Goal: Task Accomplishment & Management: Manage account settings

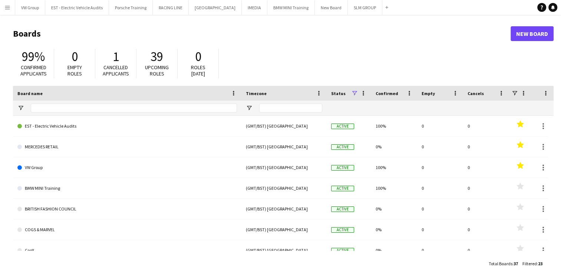
click at [8, 6] on app-icon "Menu" at bounding box center [7, 7] width 6 height 6
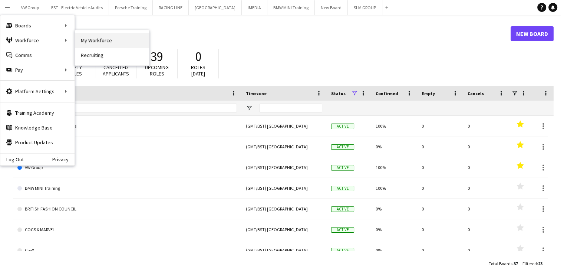
click at [84, 42] on link "My Workforce" at bounding box center [112, 40] width 74 height 15
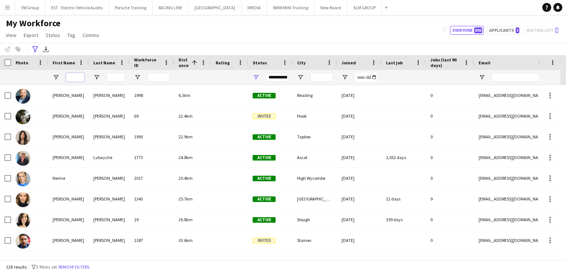
click at [73, 79] on input "First Name Filter Input" at bounding box center [75, 77] width 19 height 9
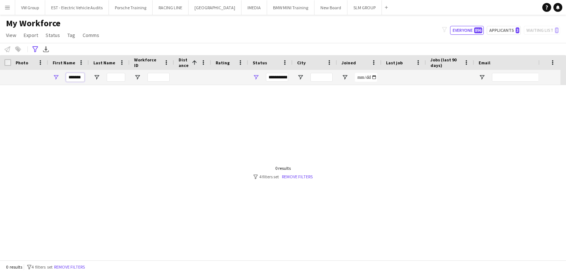
type input "*******"
click at [293, 178] on link "Remove filters" at bounding box center [297, 177] width 31 height 6
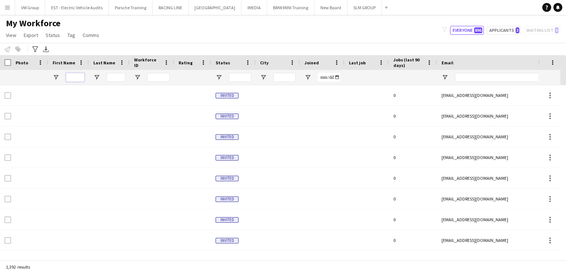
click at [77, 78] on input "First Name Filter Input" at bounding box center [75, 77] width 19 height 9
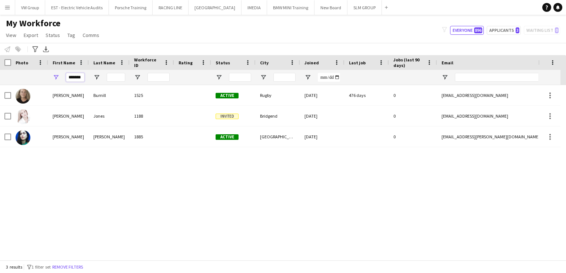
type input "*******"
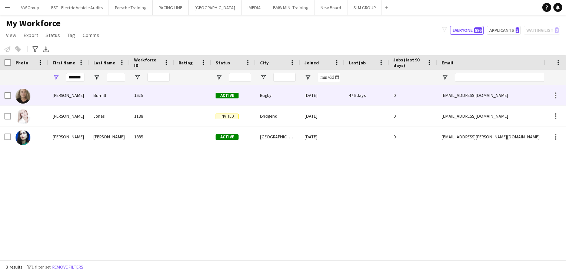
click at [102, 97] on div "Burnill" at bounding box center [109, 95] width 41 height 20
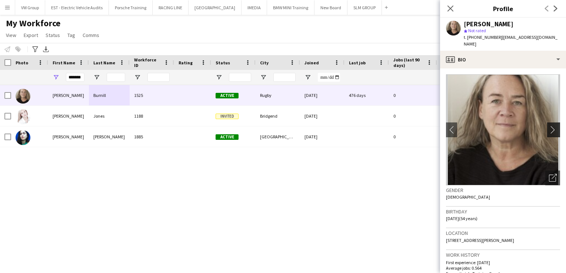
click at [549, 126] on app-icon "chevron-right" at bounding box center [554, 130] width 11 height 8
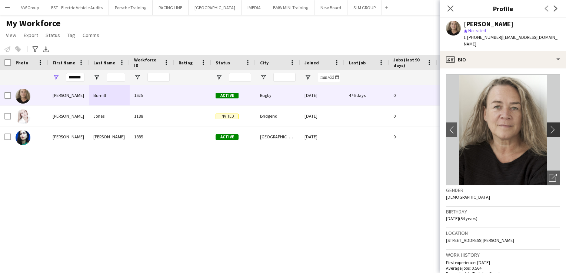
click at [549, 126] on app-icon "chevron-right" at bounding box center [554, 130] width 11 height 8
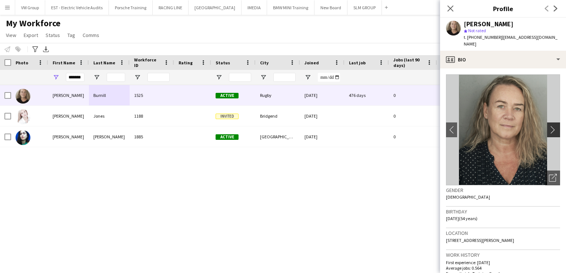
click at [549, 126] on app-icon "chevron-right" at bounding box center [554, 130] width 11 height 8
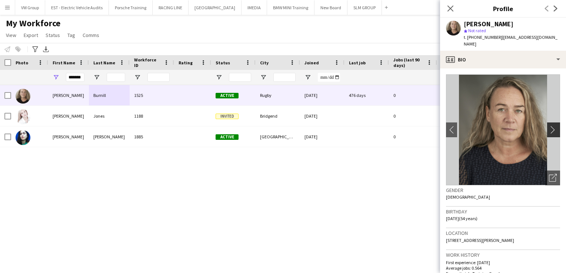
click at [549, 126] on app-icon "chevron-right" at bounding box center [554, 130] width 11 height 8
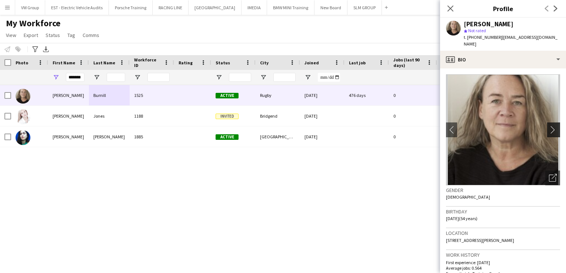
click at [549, 126] on app-icon "chevron-right" at bounding box center [554, 130] width 11 height 8
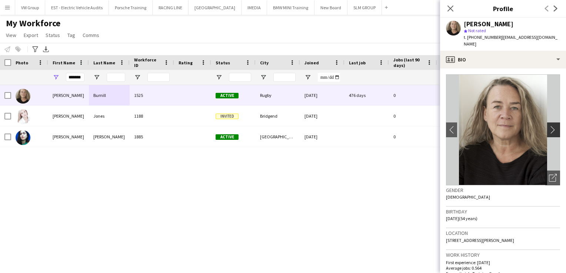
click at [549, 126] on app-icon "chevron-right" at bounding box center [554, 130] width 11 height 8
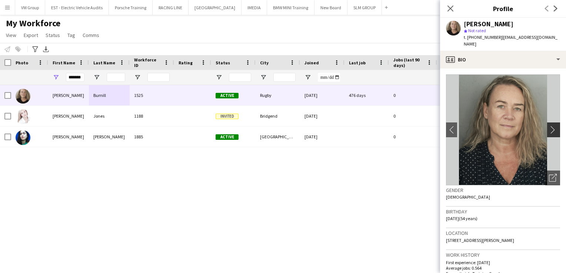
click at [549, 126] on app-icon "chevron-right" at bounding box center [554, 130] width 11 height 8
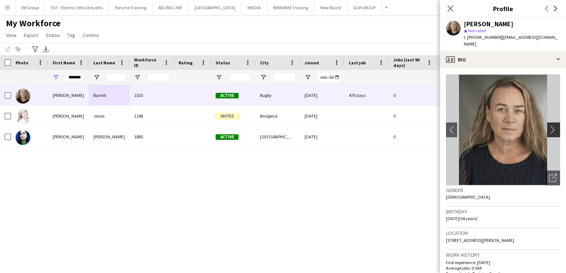
click at [549, 126] on app-icon "chevron-right" at bounding box center [554, 130] width 11 height 8
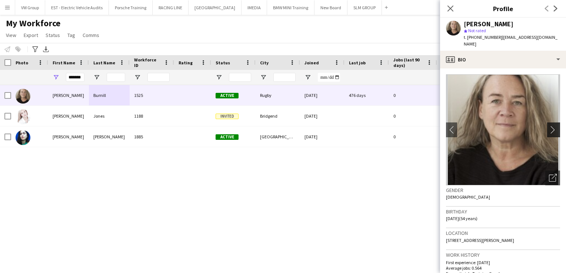
click at [549, 126] on app-icon "chevron-right" at bounding box center [554, 130] width 11 height 8
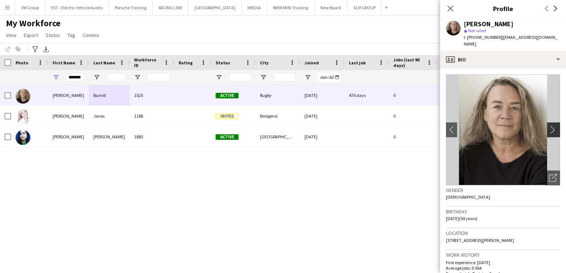
click at [549, 126] on app-icon "chevron-right" at bounding box center [554, 130] width 11 height 8
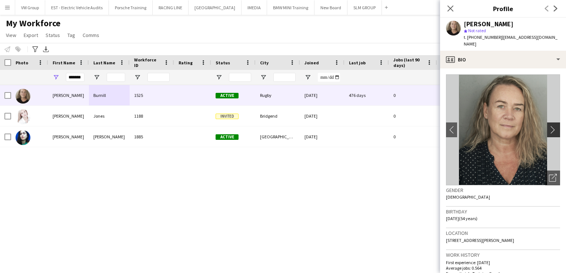
click at [549, 126] on app-icon "chevron-right" at bounding box center [554, 130] width 11 height 8
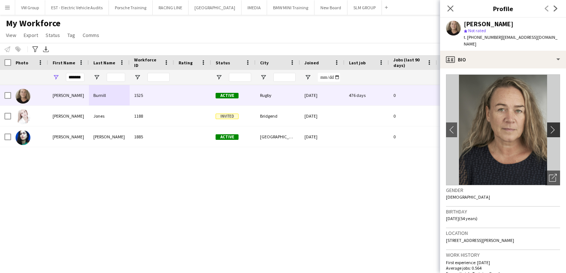
click at [549, 126] on app-icon "chevron-right" at bounding box center [554, 130] width 11 height 8
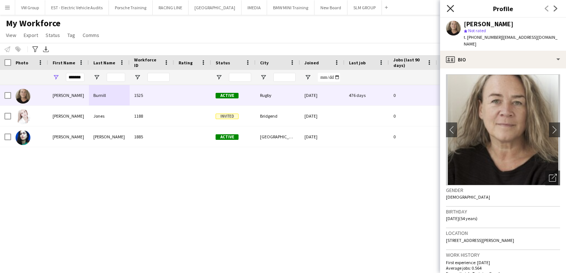
click at [451, 11] on icon "Close pop-in" at bounding box center [450, 8] width 7 height 7
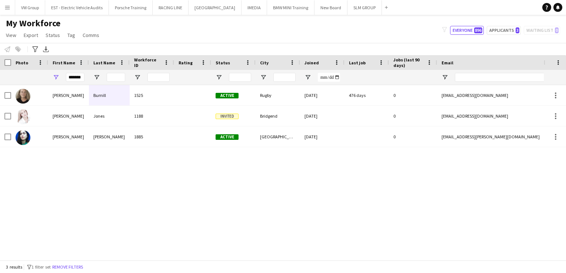
click at [434, 182] on div "Justine Burnill 1525 Active Rugby 26-09-2019 476 days 0 justinemarriott@icloud.…" at bounding box center [272, 170] width 544 height 170
click at [136, 10] on button "Porsche Training Close" at bounding box center [131, 7] width 44 height 14
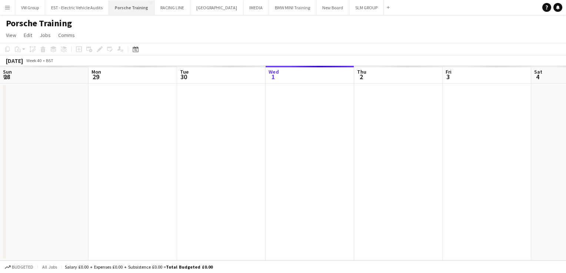
scroll to position [0, 177]
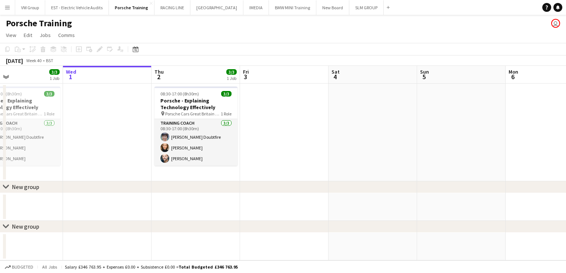
click at [215, 123] on app-calendar-viewport "Sun 28 Mon 29 Tue 30 3/3 1 Job Wed 1 Thu 2 3/3 1 Job Fri 3 Sat 4 Sun 5 Mon 6 Tu…" at bounding box center [283, 163] width 566 height 195
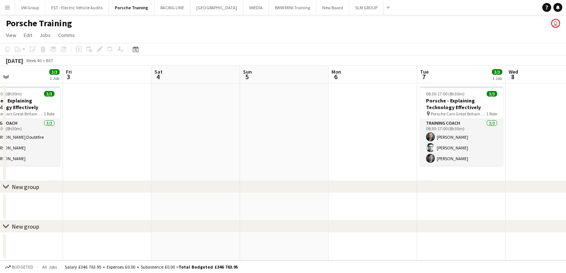
drag, startPoint x: 402, startPoint y: 128, endPoint x: 166, endPoint y: 149, distance: 237.0
click at [169, 148] on app-calendar-viewport "Tue 30 3/3 1 Job Wed 1 Thu 2 3/3 1 Job Fri 3 Sat 4 Sun 5 Mon 6 Tue 7 3/3 1 Job …" at bounding box center [283, 163] width 566 height 195
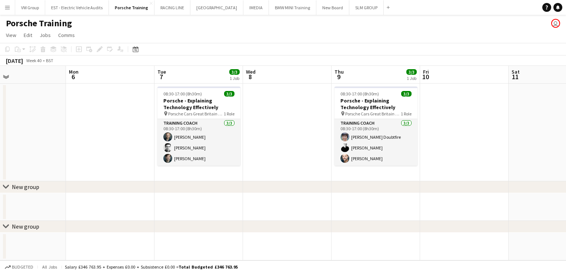
drag, startPoint x: 387, startPoint y: 122, endPoint x: 232, endPoint y: 136, distance: 155.9
click at [206, 143] on app-calendar-viewport "Thu 2 3/3 1 Job Fri 3 Sat 4 Sun 5 Mon 6 Tue 7 3/3 1 Job Wed 8 Thu 9 3/3 1 Job F…" at bounding box center [283, 163] width 566 height 195
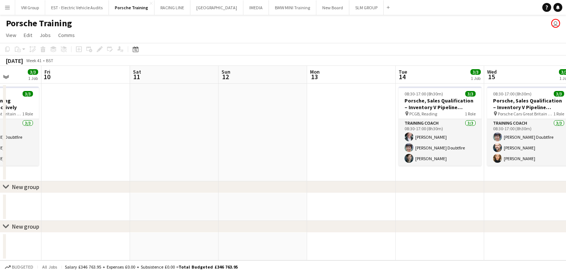
drag, startPoint x: 250, startPoint y: 133, endPoint x: 302, endPoint y: 121, distance: 53.9
click at [235, 134] on app-calendar-viewport "Mon 6 Tue 7 3/3 1 Job Wed 8 Thu 9 3/3 1 Job Fri 10 Sat 11 Sun 12 Mon 13 Tue 14 …" at bounding box center [283, 163] width 566 height 195
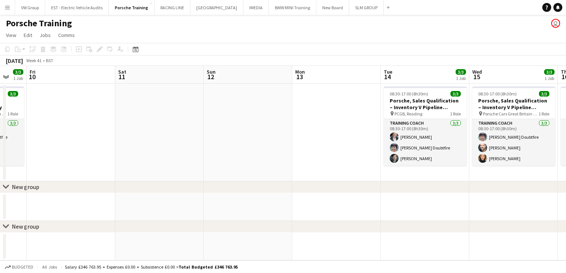
click at [429, 113] on div "pin PCGB, Reading 1 Role" at bounding box center [425, 114] width 83 height 6
click at [210, 138] on app-calendar-viewport "Mon 6 Tue 7 3/3 1 Job Wed 8 Thu 9 3/3 1 Job Fri 10 Sat 11 Sun 12 Mon 13 Tue 14 …" at bounding box center [283, 163] width 566 height 195
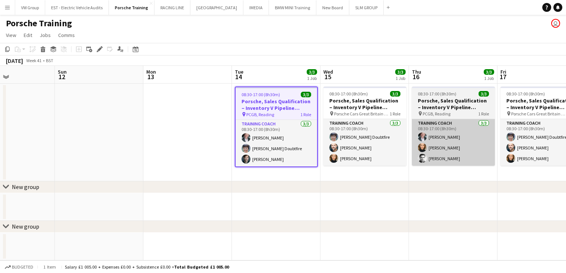
drag, startPoint x: 414, startPoint y: 116, endPoint x: 203, endPoint y: 143, distance: 212.9
click at [163, 155] on app-calendar-viewport "Thu 9 3/3 1 Job Fri 10 Sat 11 Sun 12 Mon 13 Tue 14 3/3 1 Job Wed 15 3/3 1 Job T…" at bounding box center [283, 163] width 566 height 195
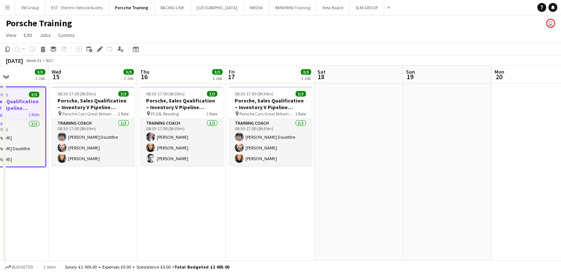
drag, startPoint x: 243, startPoint y: 141, endPoint x: 169, endPoint y: 149, distance: 74.2
click at [173, 148] on app-calendar-viewport "Sun 12 Mon 13 Tue 14 3/3 1 Job Wed 15 3/3 1 Job Thu 16 3/3 1 Job Fri 17 3/3 1 J…" at bounding box center [280, 224] width 561 height 317
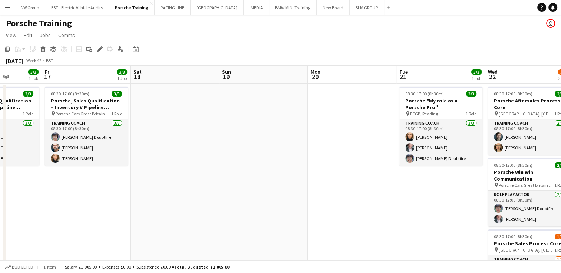
drag, startPoint x: 368, startPoint y: 120, endPoint x: 205, endPoint y: 145, distance: 165.0
click at [208, 146] on app-calendar-viewport "Tue 14 3/3 1 Job Wed 15 3/3 1 Job Thu 16 3/3 1 Job Fri 17 3/3 1 Job Sat 18 Sun …" at bounding box center [280, 224] width 561 height 317
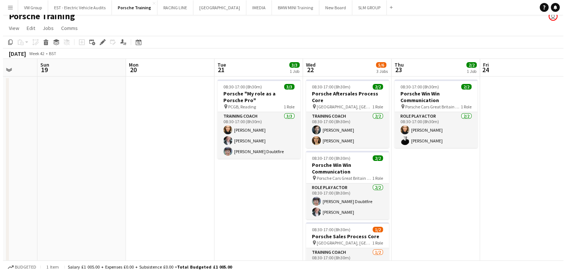
scroll to position [0, 0]
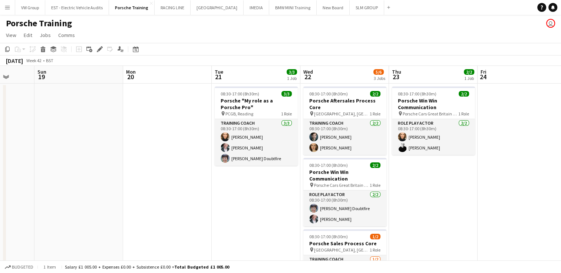
click at [6, 7] on app-icon "Menu" at bounding box center [7, 7] width 6 height 6
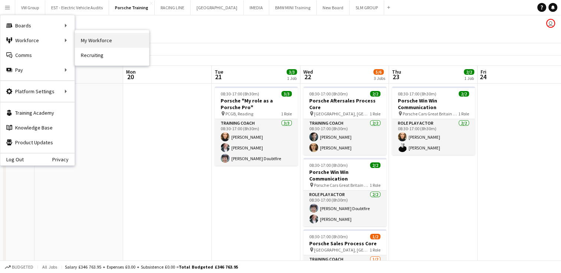
click at [86, 41] on link "My Workforce" at bounding box center [112, 40] width 74 height 15
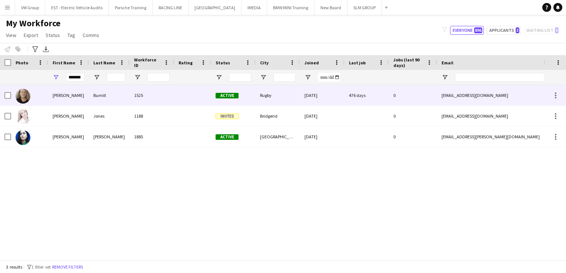
click at [59, 95] on div "[PERSON_NAME]" at bounding box center [68, 95] width 41 height 20
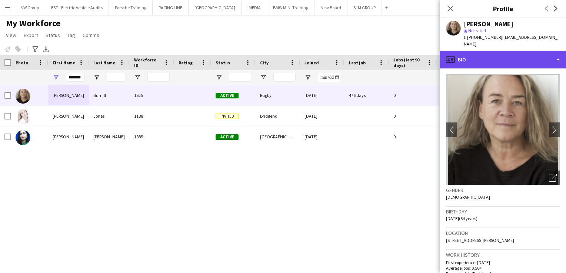
click at [559, 53] on div "profile Bio" at bounding box center [503, 60] width 126 height 18
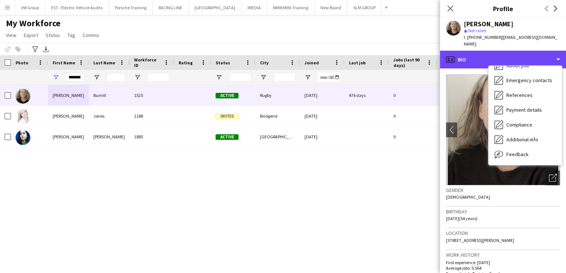
scroll to position [70, 0]
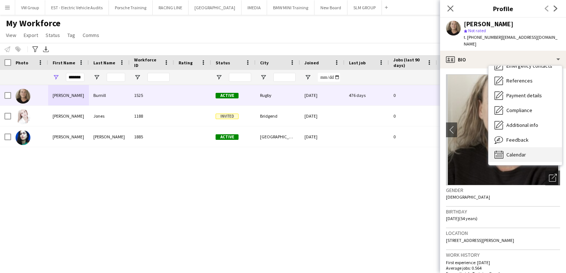
click at [525, 152] on span "Calendar" at bounding box center [517, 155] width 20 height 7
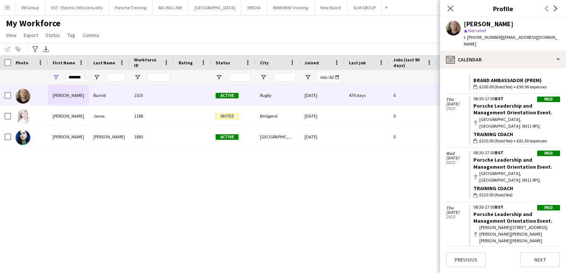
scroll to position [0, 0]
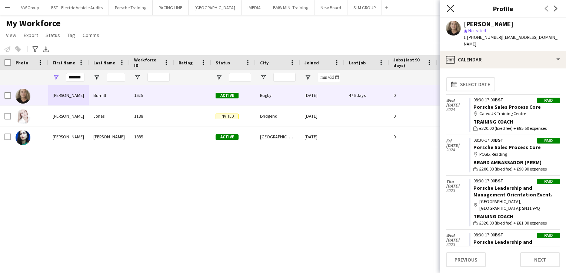
click at [451, 7] on icon at bounding box center [450, 8] width 7 height 7
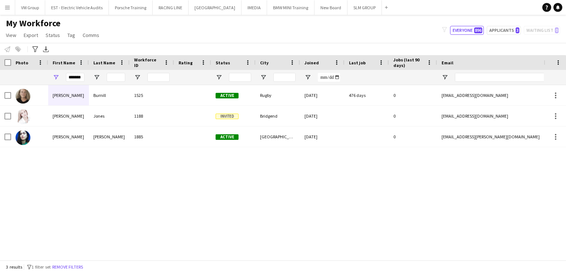
click at [437, 199] on div "Justine Burnill 1525 Active Rugby 26-09-2019 476 days 0 justinemarriott@icloud.…" at bounding box center [272, 170] width 544 height 170
click at [133, 9] on button "Porsche Training Close" at bounding box center [131, 7] width 44 height 14
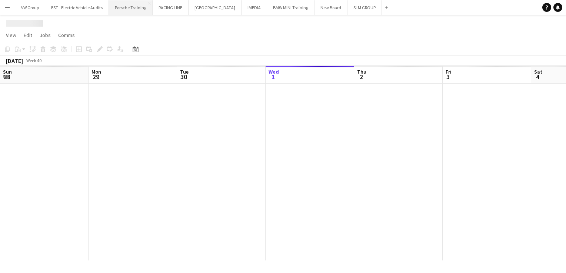
scroll to position [0, 177]
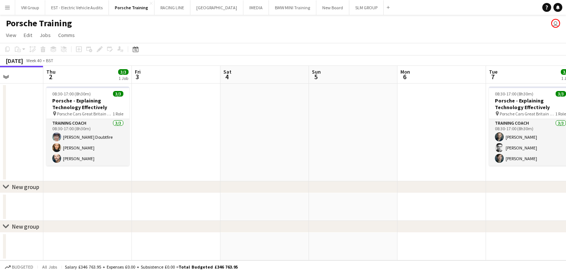
drag, startPoint x: 305, startPoint y: 124, endPoint x: 276, endPoint y: 123, distance: 29.3
click at [280, 126] on app-calendar-viewport "Sun 28 Mon 29 Tue 30 3/3 1 Job Wed 1 Thu 2 3/3 1 Job Fri 3 Sat 4 Sun 5 Mon 6 Tu…" at bounding box center [283, 163] width 566 height 195
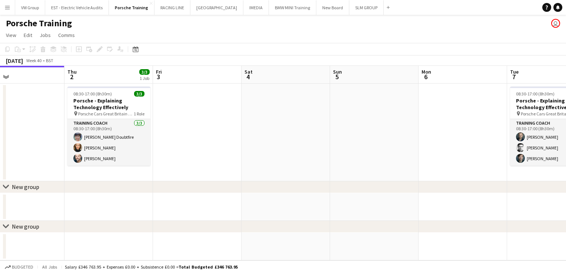
drag, startPoint x: 339, startPoint y: 138, endPoint x: 263, endPoint y: 156, distance: 78.7
click at [268, 156] on app-calendar-viewport "Sun 28 Mon 29 Tue 30 3/3 1 Job Wed 1 Thu 2 3/3 1 Job Fri 3 Sat 4 Sun 5 Mon 6 Tu…" at bounding box center [283, 163] width 566 height 195
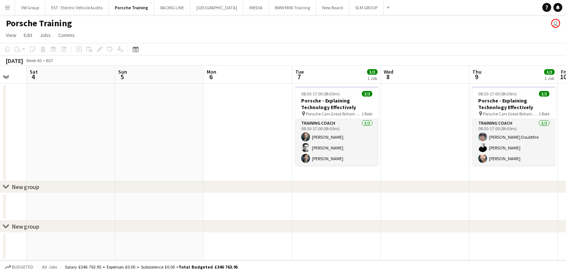
drag, startPoint x: 473, startPoint y: 133, endPoint x: 265, endPoint y: 155, distance: 209.1
click at [265, 156] on app-calendar-viewport "Tue 30 3/3 1 Job Wed 1 Thu 2 3/3 1 Job Fri 3 Sat 4 Sun 5 Mon 6 Tue 7 3/3 1 Job …" at bounding box center [283, 163] width 566 height 195
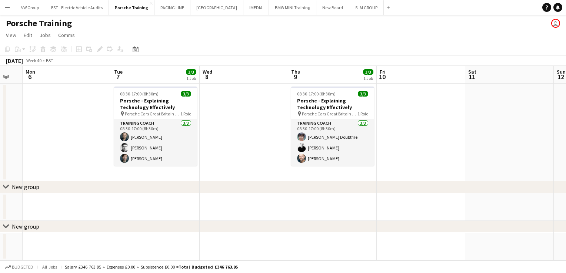
drag, startPoint x: 455, startPoint y: 125, endPoint x: 265, endPoint y: 155, distance: 192.5
click at [269, 155] on app-calendar-viewport "Thu 2 3/3 1 Job Fri 3 Sat 4 Sun 5 Mon 6 Tue 7 3/3 1 Job Wed 8 Thu 9 3/3 1 Job F…" at bounding box center [283, 163] width 566 height 195
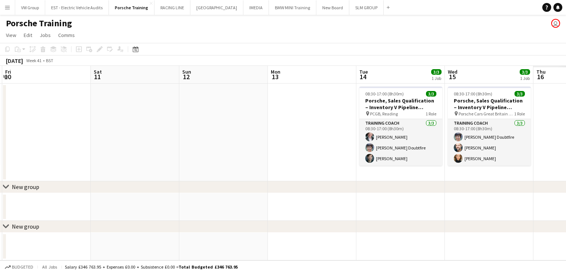
drag, startPoint x: 411, startPoint y: 124, endPoint x: 273, endPoint y: 146, distance: 139.2
click at [273, 147] on app-calendar-viewport "Mon 6 Tue 7 3/3 1 Job Wed 8 Thu 9 3/3 1 Job Fri 10 Sat 11 Sun 12 Mon 13 Tue 14 …" at bounding box center [283, 163] width 566 height 195
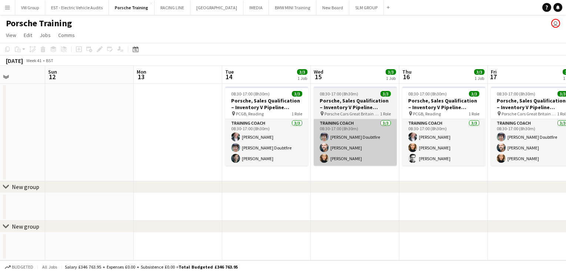
drag, startPoint x: 377, startPoint y: 132, endPoint x: 349, endPoint y: 135, distance: 28.3
click at [311, 142] on app-calendar-viewport "Wed 8 Thu 9 3/3 1 Job Fri 10 Sat 11 Sun 12 Mon 13 Tue 14 3/3 1 Job Wed 15 3/3 1…" at bounding box center [283, 163] width 566 height 195
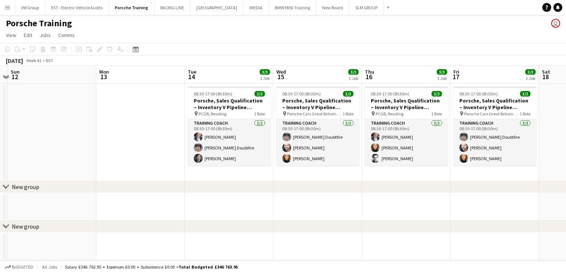
click at [300, 140] on app-calendar-viewport "Wed 8 Thu 9 3/3 1 Job Fri 10 Sat 11 Sun 12 Mon 13 Tue 14 3/3 1 Job Wed 15 3/3 1…" at bounding box center [283, 163] width 566 height 195
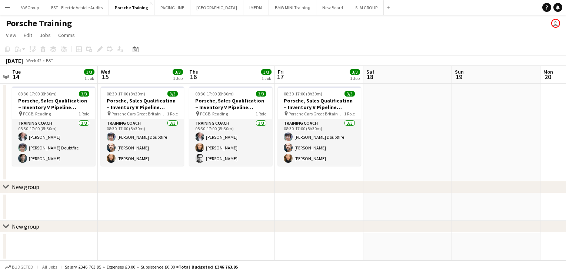
drag, startPoint x: 460, startPoint y: 116, endPoint x: 266, endPoint y: 139, distance: 194.8
click at [270, 137] on app-calendar-viewport "Fri 10 Sat 11 Sun 12 Mon 13 Tue 14 3/3 1 Job Wed 15 3/3 1 Job Thu 16 3/3 1 Job …" at bounding box center [283, 163] width 566 height 195
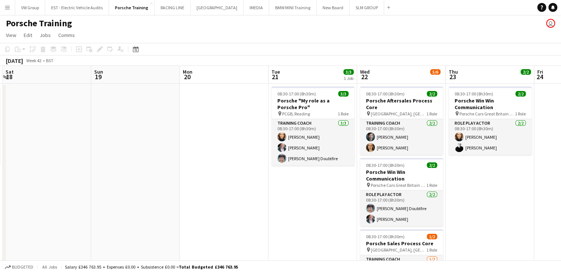
click at [252, 156] on app-calendar-viewport "Tue 14 3/3 1 Job Wed 15 3/3 1 Job Thu 16 3/3 1 Job Fri 17 3/3 1 Job Sat 18 Sun …" at bounding box center [280, 224] width 561 height 317
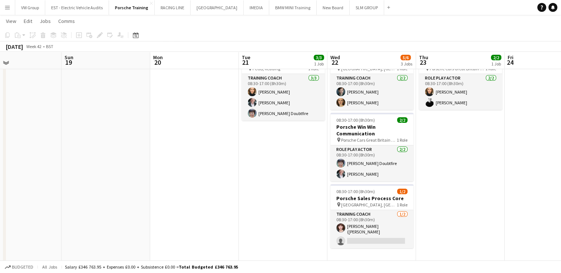
scroll to position [44, 0]
click at [381, 208] on span "[GEOGRAPHIC_DATA], [GEOGRAPHIC_DATA], [GEOGRAPHIC_DATA]" at bounding box center [369, 206] width 56 height 6
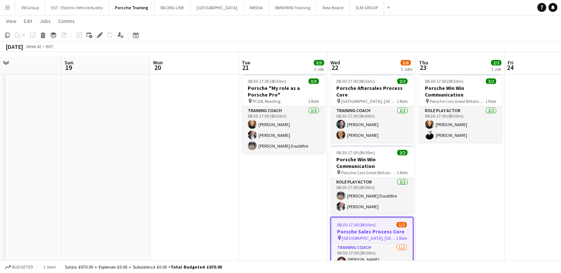
scroll to position [0, 0]
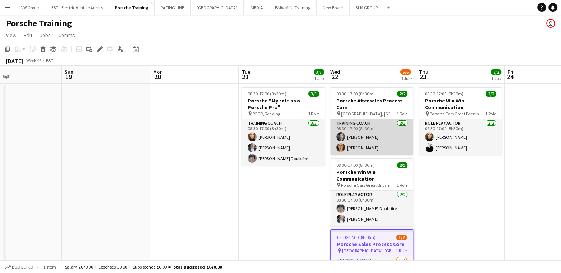
click at [364, 149] on app-card-role "Training Coach 2/2 08:30-17:00 (8h30m) Steve Walker-Arends Louise Lee" at bounding box center [371, 137] width 83 height 36
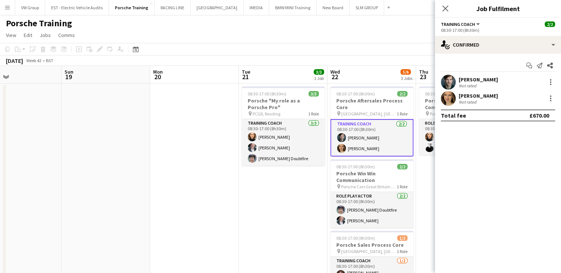
click at [462, 95] on div "[PERSON_NAME]" at bounding box center [477, 96] width 39 height 7
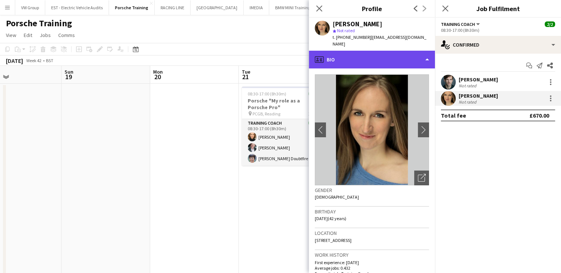
click at [426, 54] on div "profile Bio" at bounding box center [372, 60] width 126 height 18
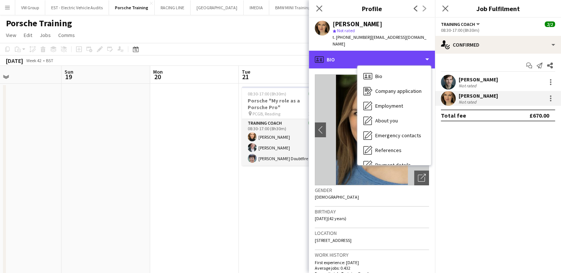
scroll to position [70, 0]
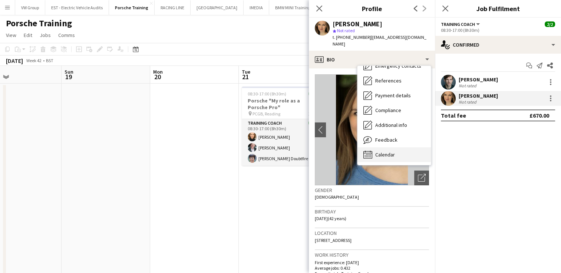
click at [382, 152] on span "Calendar" at bounding box center [385, 155] width 20 height 7
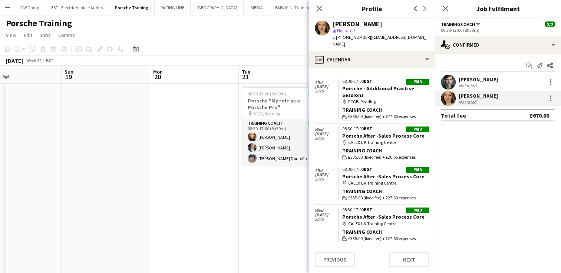
scroll to position [0, 0]
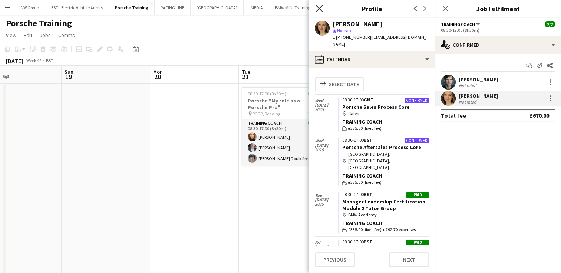
click at [319, 9] on icon at bounding box center [318, 8] width 7 height 7
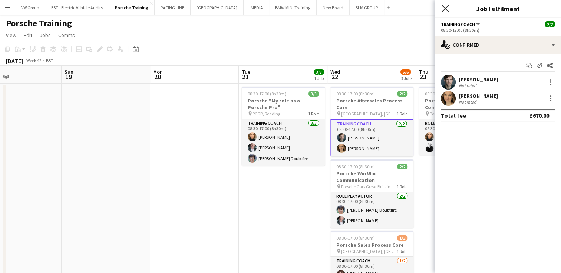
click at [445, 7] on icon "Close pop-in" at bounding box center [444, 8] width 7 height 7
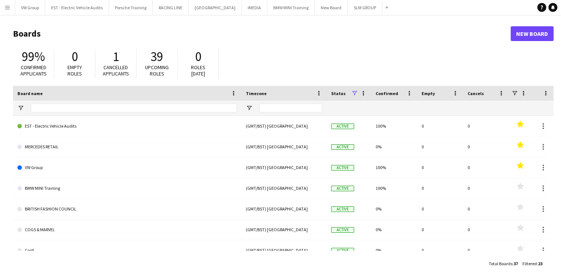
click at [6, 7] on app-icon "Menu" at bounding box center [7, 7] width 6 height 6
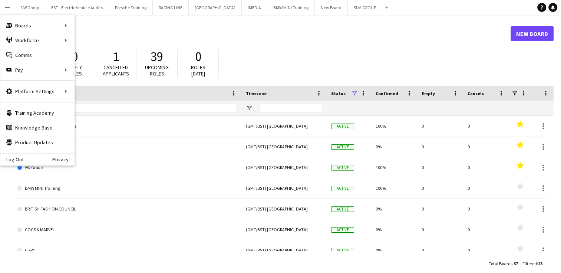
click at [176, 28] on h1 "Boards" at bounding box center [261, 33] width 497 height 11
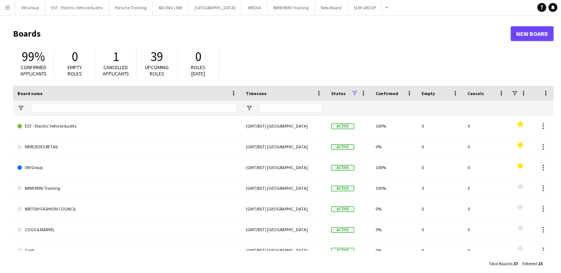
click at [8, 7] on app-icon "Menu" at bounding box center [7, 7] width 6 height 6
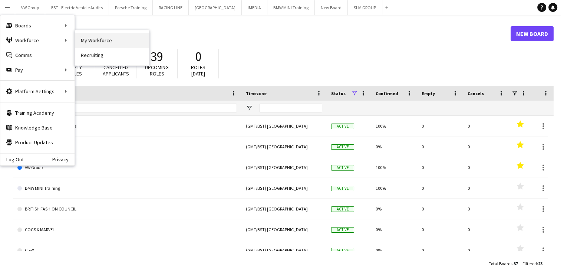
click at [95, 44] on link "My Workforce" at bounding box center [112, 40] width 74 height 15
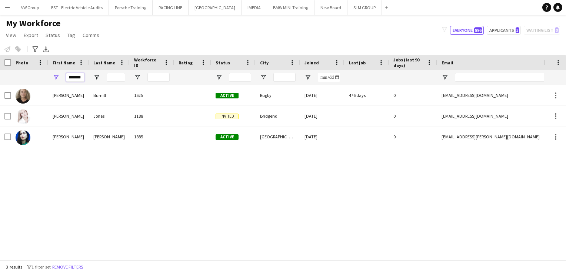
click at [81, 77] on input "*******" at bounding box center [75, 77] width 19 height 9
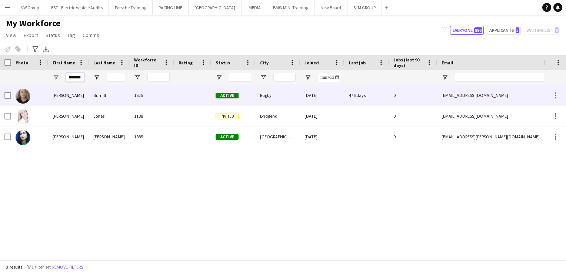
drag, startPoint x: 81, startPoint y: 77, endPoint x: 59, endPoint y: 93, distance: 27.8
click at [59, 93] on div "Workforce Details Photo First Name" at bounding box center [283, 157] width 566 height 205
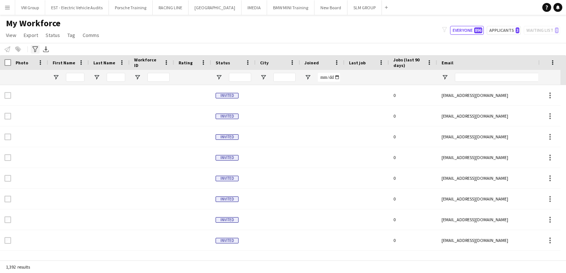
click at [34, 47] on icon at bounding box center [35, 49] width 6 height 6
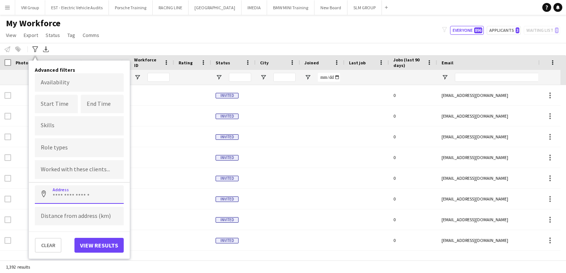
click at [56, 195] on input at bounding box center [79, 195] width 89 height 19
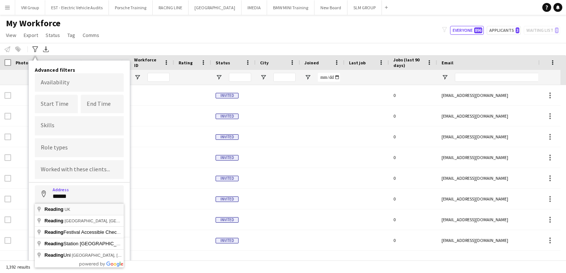
type input "**********"
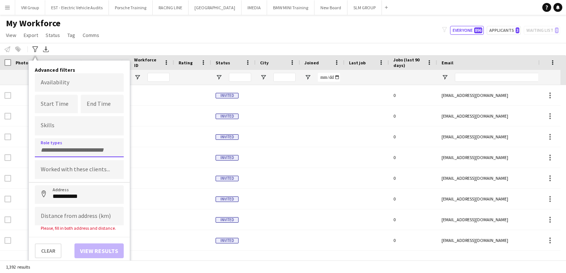
click at [50, 150] on input "Type to search role types..." at bounding box center [79, 150] width 77 height 7
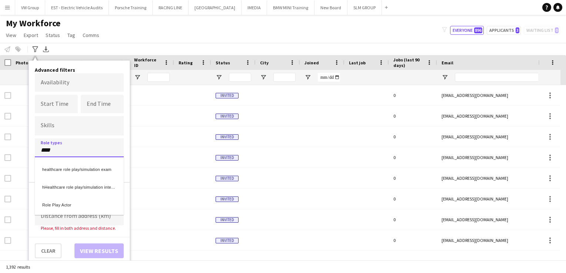
type input "****"
click at [57, 206] on div "Role Play Actor" at bounding box center [79, 204] width 89 height 18
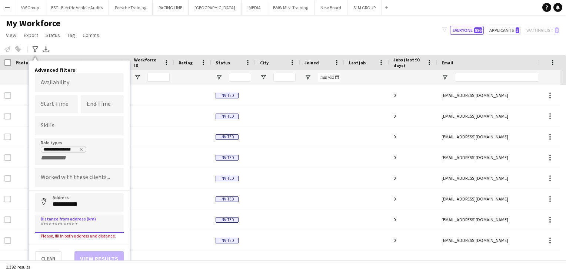
click at [58, 225] on input at bounding box center [79, 224] width 89 height 19
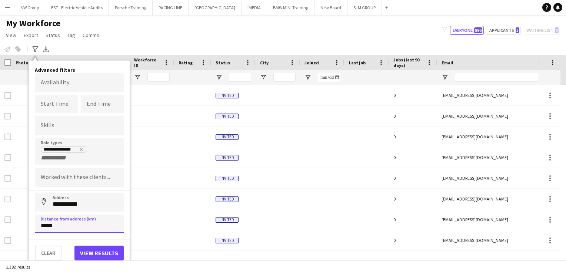
type input "*****"
click at [102, 255] on button "View results" at bounding box center [98, 253] width 49 height 15
type input "**********"
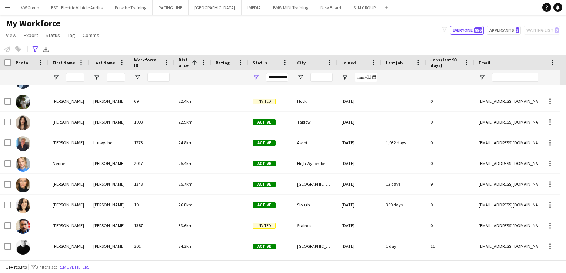
scroll to position [30, 0]
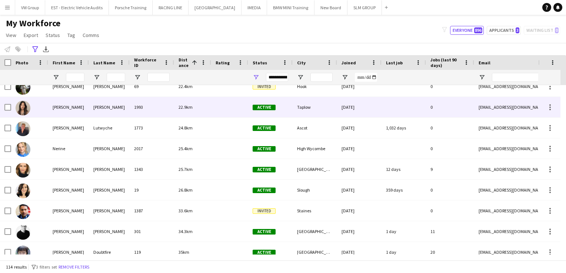
click at [59, 109] on div "[PERSON_NAME]" at bounding box center [68, 107] width 41 height 20
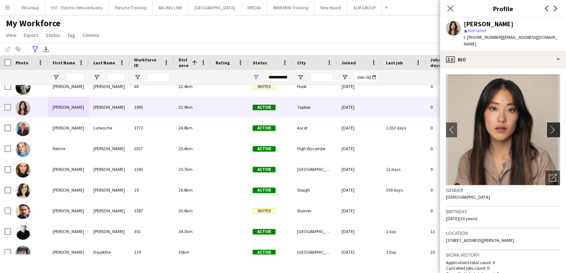
click at [551, 129] on app-icon "chevron-right" at bounding box center [554, 130] width 11 height 8
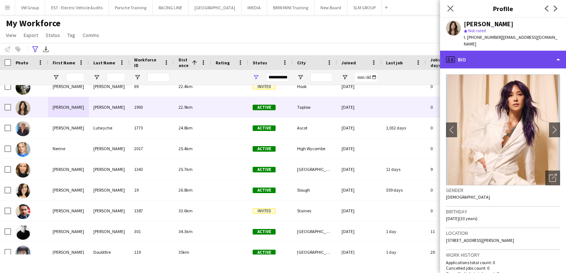
click at [557, 60] on div "profile Bio" at bounding box center [503, 60] width 126 height 18
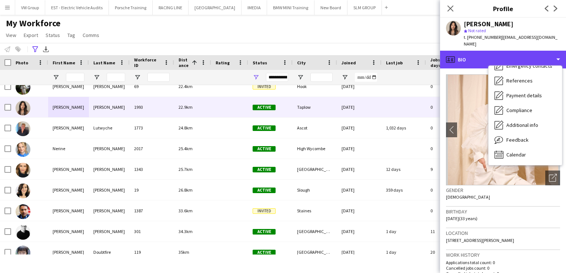
scroll to position [0, 0]
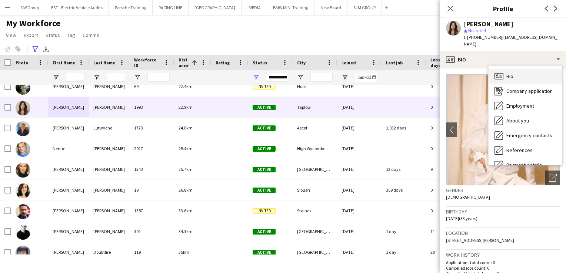
click at [512, 79] on span "Bio" at bounding box center [510, 76] width 7 height 7
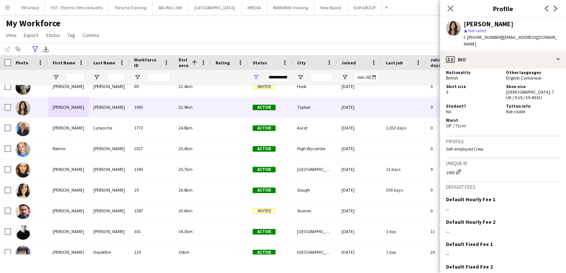
scroll to position [558, 0]
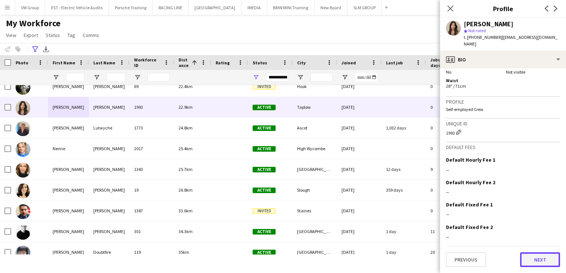
click at [541, 263] on button "Next" at bounding box center [540, 260] width 40 height 15
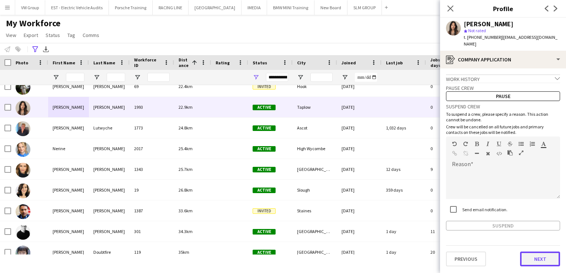
click at [540, 262] on button "Next" at bounding box center [540, 259] width 40 height 15
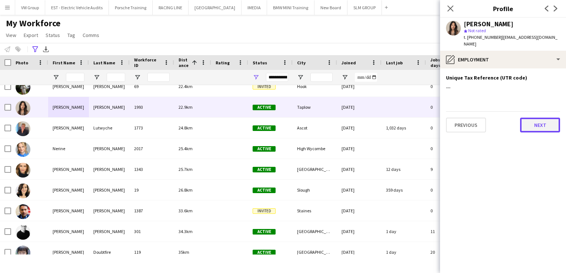
click at [539, 128] on button "Next" at bounding box center [540, 125] width 40 height 15
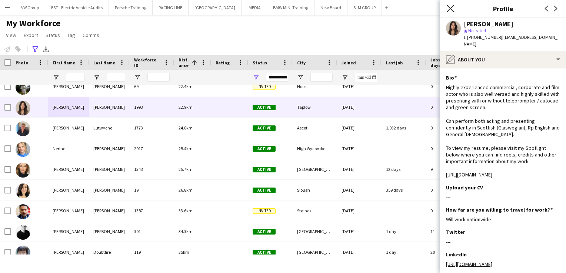
click at [451, 11] on icon "Close pop-in" at bounding box center [450, 8] width 7 height 7
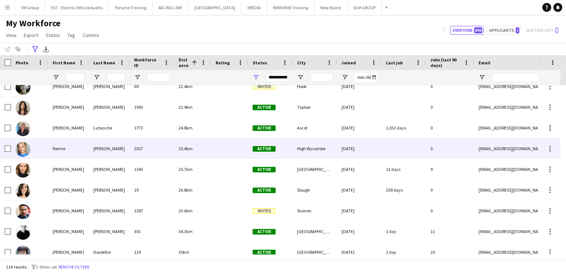
click at [100, 151] on div "[PERSON_NAME]" at bounding box center [109, 149] width 41 height 20
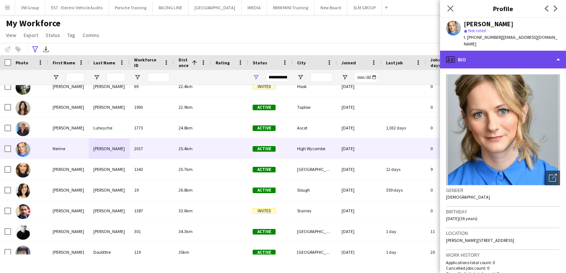
click at [557, 54] on div "profile Bio" at bounding box center [503, 60] width 126 height 18
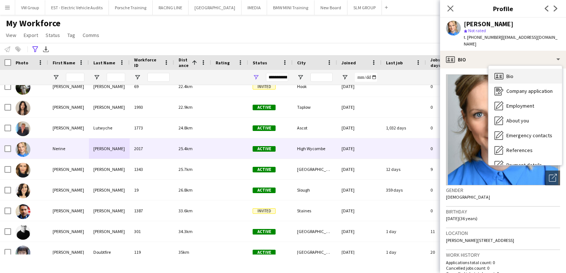
click at [515, 72] on div "Bio Bio" at bounding box center [525, 76] width 73 height 15
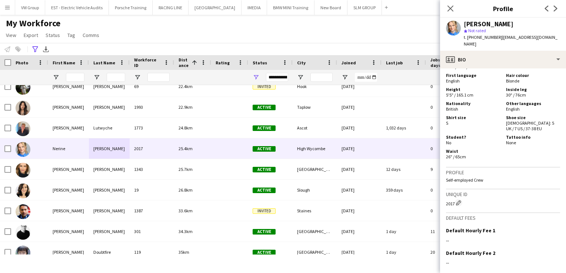
scroll to position [517, 0]
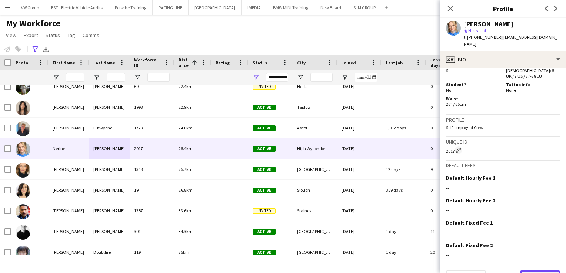
click at [546, 271] on button "Next" at bounding box center [540, 278] width 40 height 15
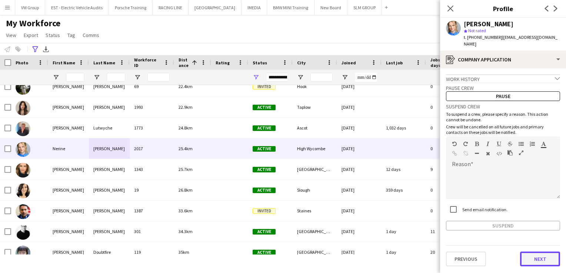
click at [541, 254] on button "Next" at bounding box center [540, 259] width 40 height 15
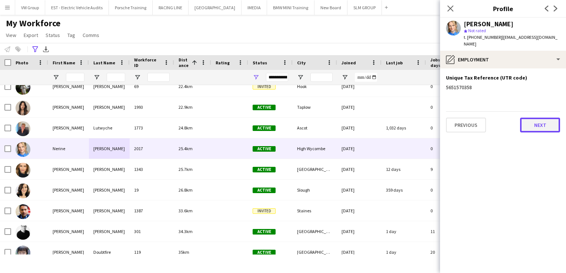
click at [539, 122] on button "Next" at bounding box center [540, 125] width 40 height 15
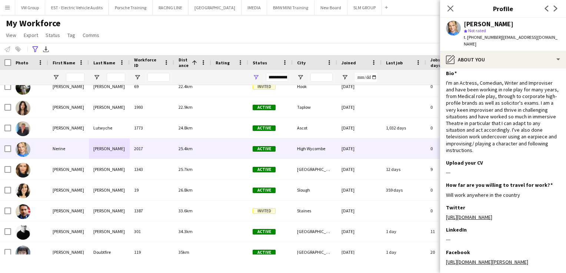
scroll to position [0, 0]
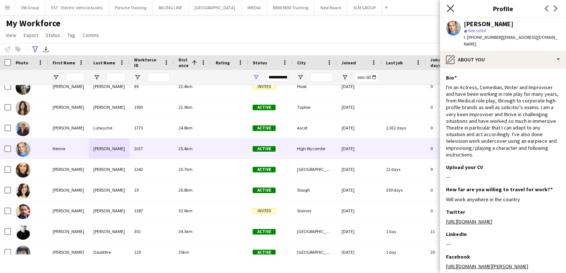
click at [449, 11] on icon at bounding box center [450, 8] width 7 height 7
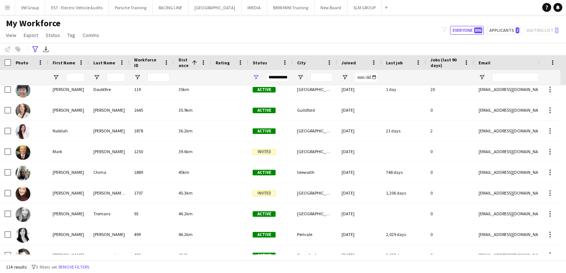
scroll to position [208, 0]
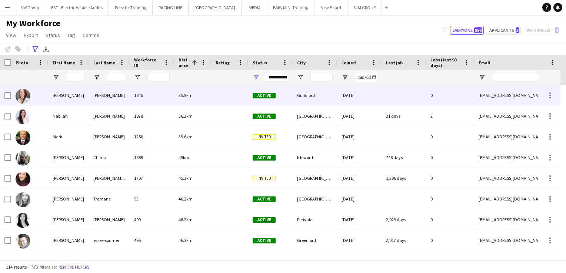
click at [98, 94] on div "[PERSON_NAME]" at bounding box center [109, 95] width 41 height 20
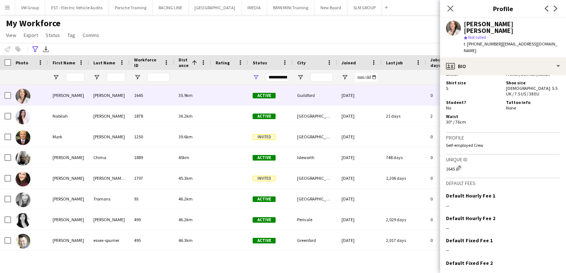
scroll to position [577, 0]
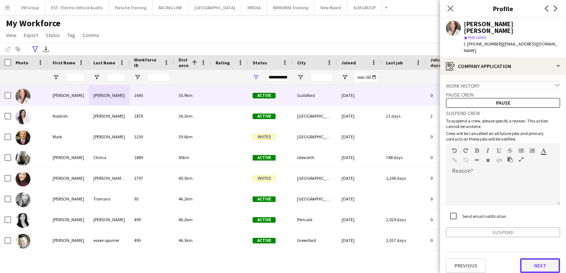
click at [539, 259] on button "Next" at bounding box center [540, 266] width 40 height 15
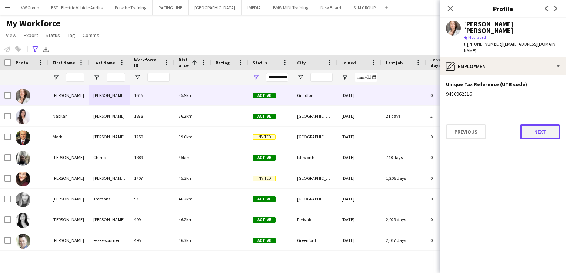
click at [537, 125] on button "Next" at bounding box center [540, 132] width 40 height 15
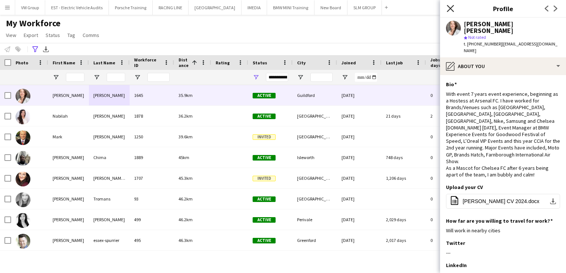
click at [451, 8] on icon at bounding box center [450, 8] width 7 height 7
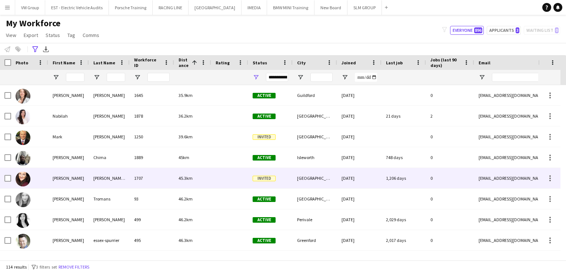
click at [115, 183] on div "[PERSON_NAME] [PERSON_NAME]" at bounding box center [109, 178] width 41 height 20
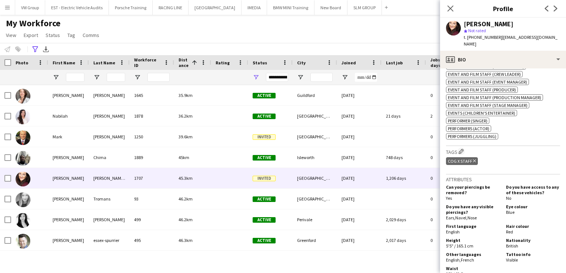
scroll to position [544, 0]
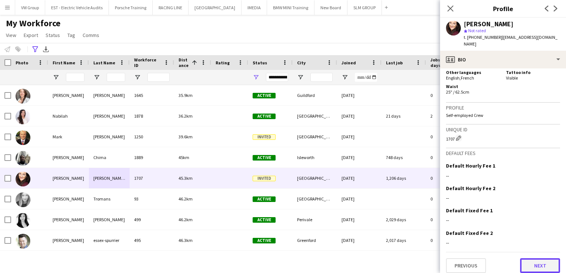
click at [536, 262] on button "Next" at bounding box center [540, 266] width 40 height 15
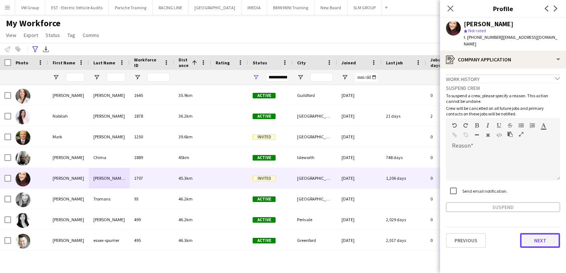
click at [534, 239] on button "Next" at bounding box center [540, 240] width 40 height 15
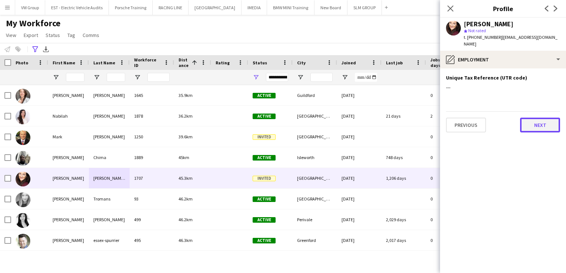
click at [542, 122] on button "Next" at bounding box center [540, 125] width 40 height 15
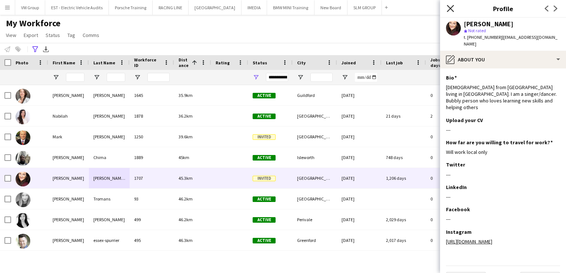
click at [451, 10] on icon at bounding box center [450, 8] width 7 height 7
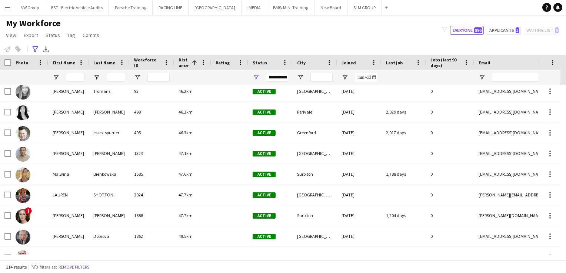
scroll to position [326, 0]
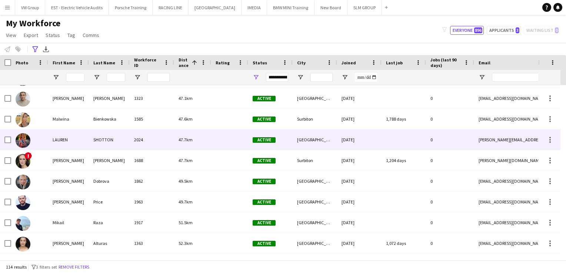
click at [102, 141] on div "SHOTTON" at bounding box center [109, 140] width 41 height 20
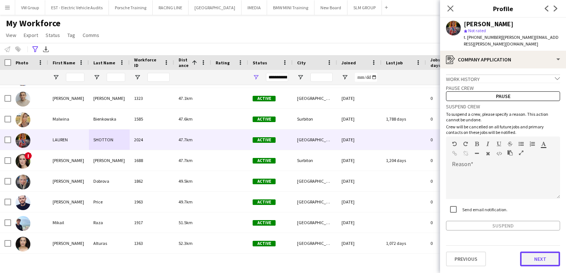
click at [543, 254] on button "Next" at bounding box center [540, 259] width 40 height 15
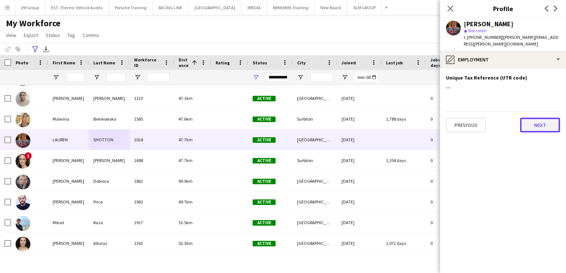
click at [540, 122] on button "Next" at bounding box center [540, 125] width 40 height 15
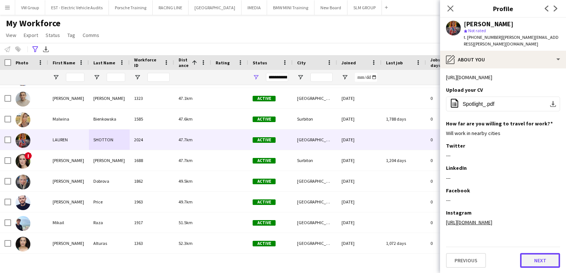
click at [542, 263] on button "Next" at bounding box center [540, 260] width 40 height 15
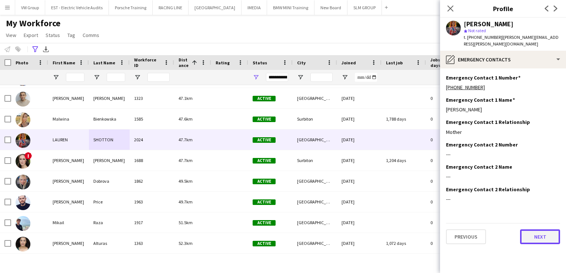
click at [544, 230] on button "Next" at bounding box center [540, 237] width 40 height 15
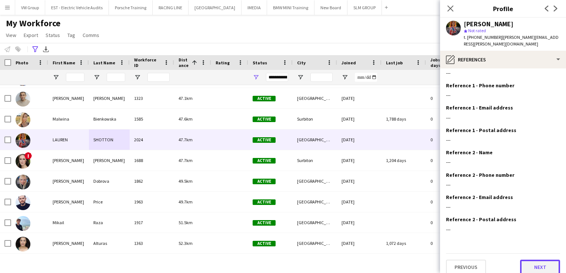
click at [535, 260] on button "Next" at bounding box center [540, 267] width 40 height 15
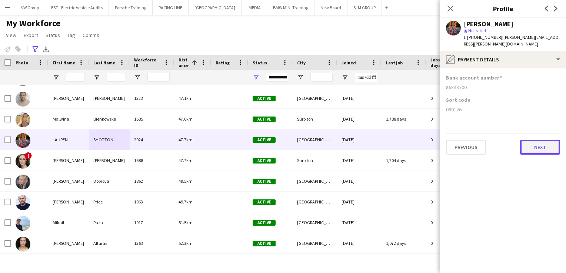
click at [547, 143] on button "Next" at bounding box center [540, 147] width 40 height 15
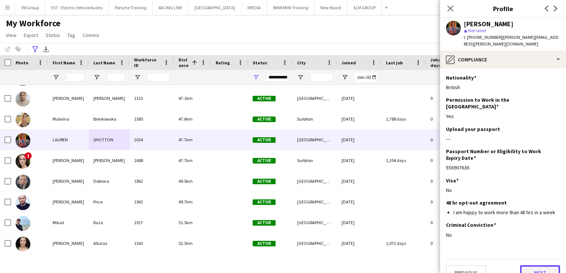
click at [528, 266] on button "Next" at bounding box center [540, 273] width 40 height 15
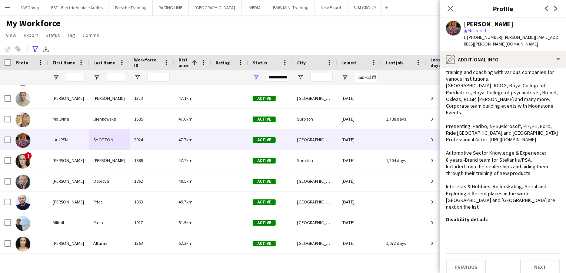
scroll to position [0, 0]
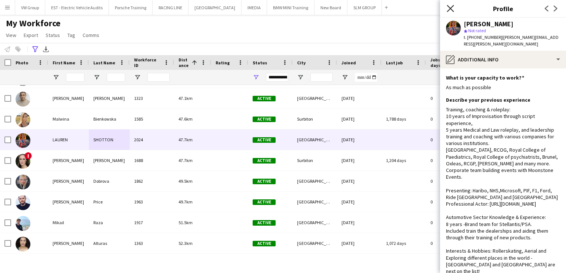
click at [449, 8] on icon "Close pop-in" at bounding box center [450, 8] width 7 height 7
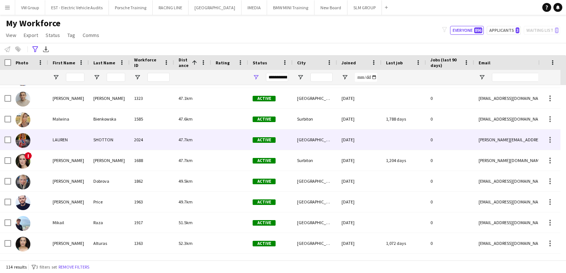
click at [99, 140] on div "SHOTTON" at bounding box center [109, 140] width 41 height 20
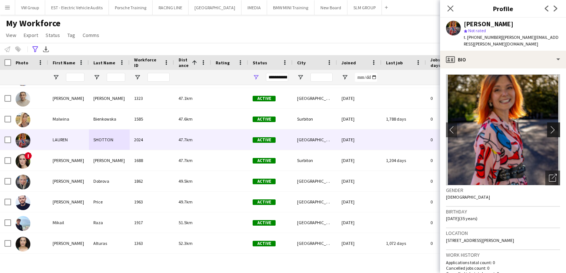
click at [549, 126] on app-icon "chevron-right" at bounding box center [554, 130] width 11 height 8
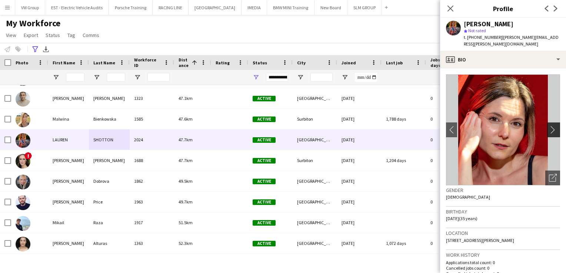
click at [549, 126] on app-icon "chevron-right" at bounding box center [554, 130] width 11 height 8
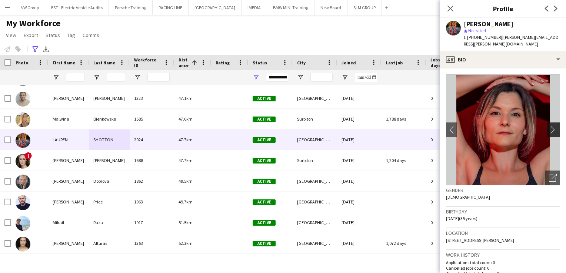
click at [549, 126] on app-icon "chevron-right" at bounding box center [554, 130] width 11 height 8
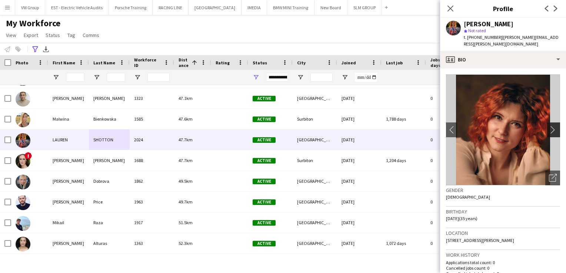
click at [549, 126] on app-icon "chevron-right" at bounding box center [554, 130] width 11 height 8
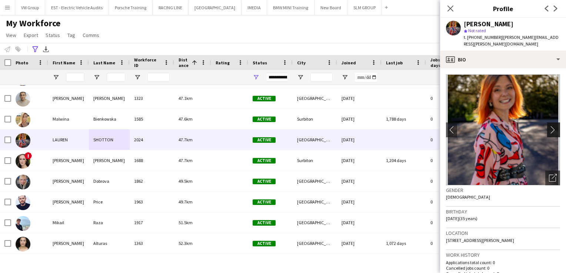
click at [549, 126] on app-icon "chevron-right" at bounding box center [554, 130] width 11 height 8
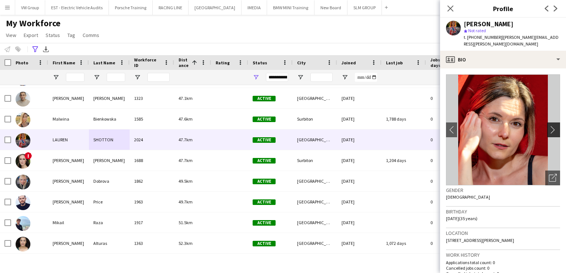
click at [549, 126] on app-icon "chevron-right" at bounding box center [554, 130] width 11 height 8
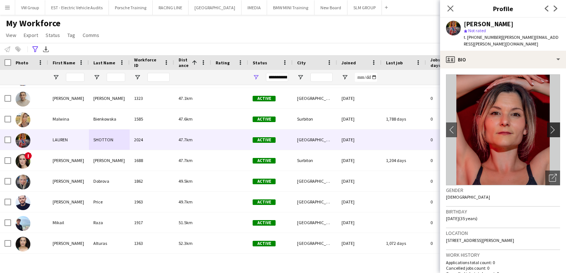
click at [549, 126] on app-icon "chevron-right" at bounding box center [554, 130] width 11 height 8
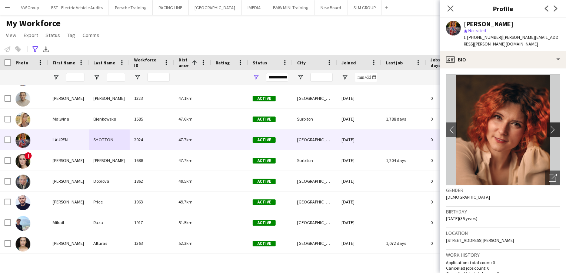
click at [549, 126] on app-icon "chevron-right" at bounding box center [554, 130] width 11 height 8
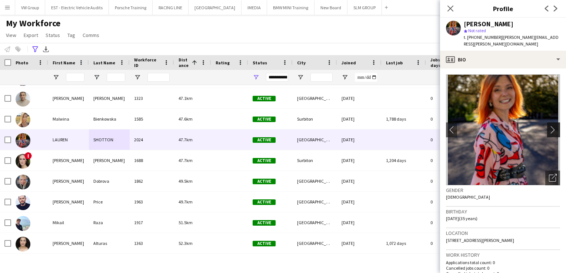
click at [549, 126] on app-icon "chevron-right" at bounding box center [554, 130] width 11 height 8
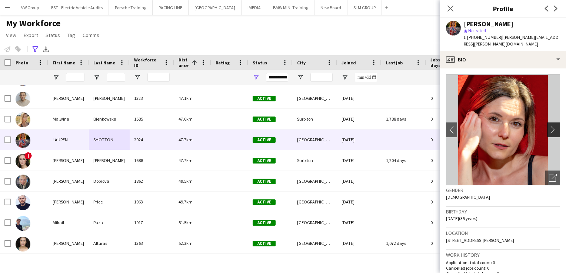
click at [549, 126] on app-icon "chevron-right" at bounding box center [554, 130] width 11 height 8
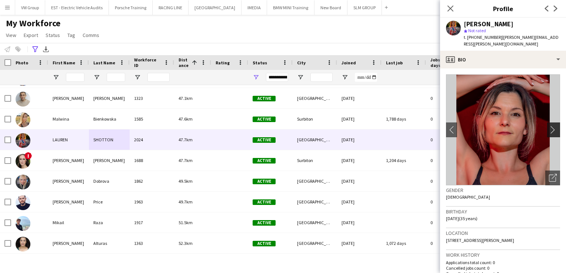
click at [549, 126] on app-icon "chevron-right" at bounding box center [554, 130] width 11 height 8
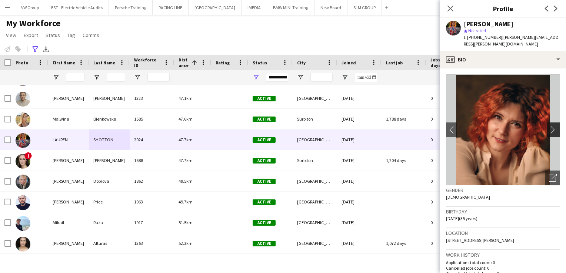
click at [549, 126] on app-icon "chevron-right" at bounding box center [554, 130] width 11 height 8
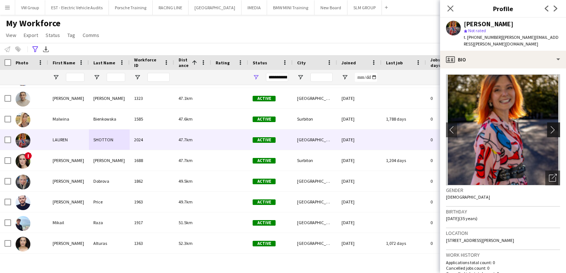
click at [549, 126] on app-icon "chevron-right" at bounding box center [554, 130] width 11 height 8
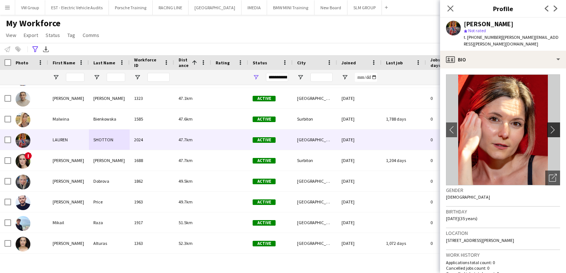
click at [549, 126] on app-icon "chevron-right" at bounding box center [554, 130] width 11 height 8
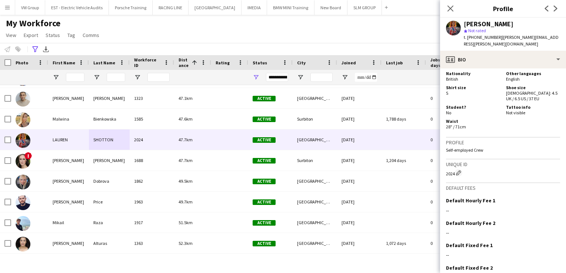
scroll to position [469, 0]
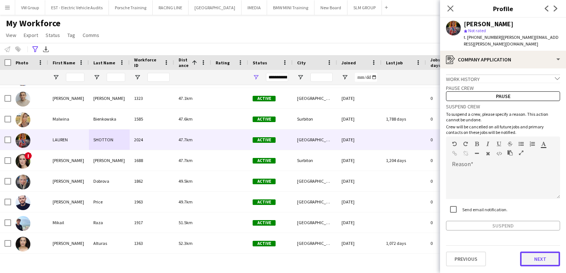
click at [535, 252] on button "Next" at bounding box center [540, 259] width 40 height 15
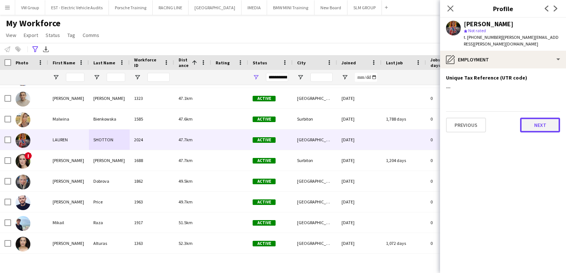
click at [535, 120] on button "Next" at bounding box center [540, 125] width 40 height 15
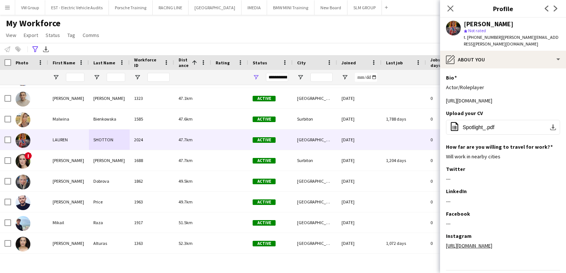
scroll to position [23, 0]
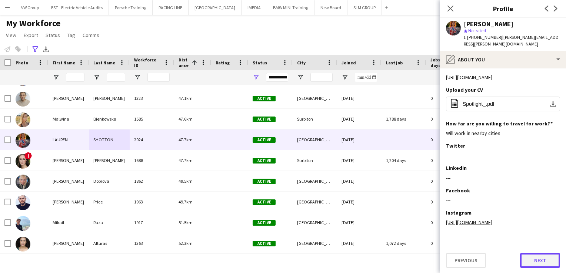
click at [534, 259] on button "Next" at bounding box center [540, 260] width 40 height 15
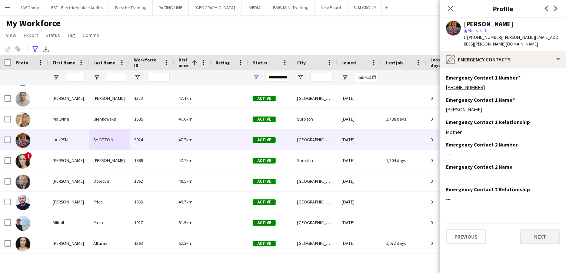
scroll to position [0, 0]
click at [539, 232] on button "Next" at bounding box center [540, 237] width 40 height 15
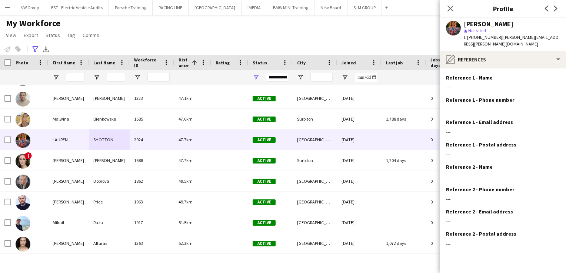
scroll to position [14, 0]
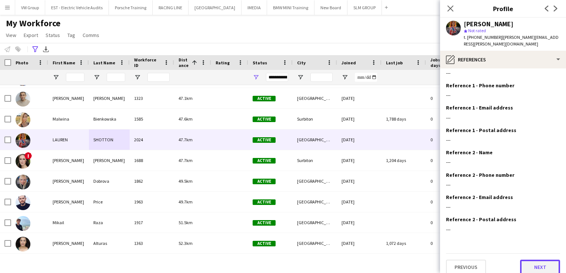
click at [529, 262] on button "Next" at bounding box center [540, 267] width 40 height 15
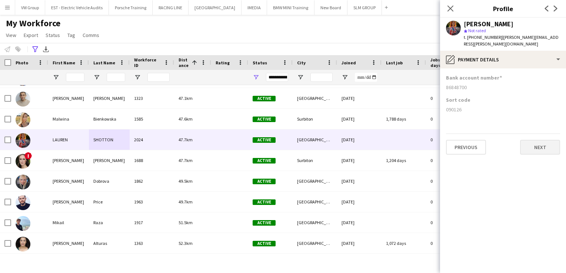
scroll to position [0, 0]
click at [548, 142] on button "Next" at bounding box center [540, 147] width 40 height 15
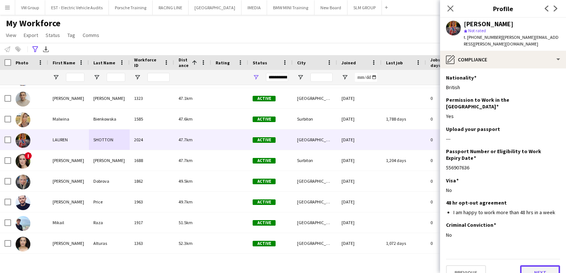
click at [537, 266] on button "Next" at bounding box center [540, 273] width 40 height 15
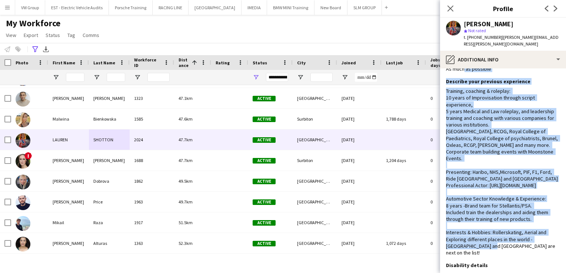
scroll to position [10, 0]
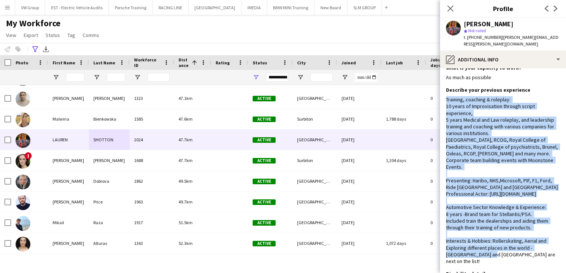
drag, startPoint x: 503, startPoint y: 232, endPoint x: 445, endPoint y: 88, distance: 155.4
click at [445, 88] on app-section-data-types "What is your capacity to work? Edit this field As much as possible Describe you…" at bounding box center [503, 171] width 126 height 205
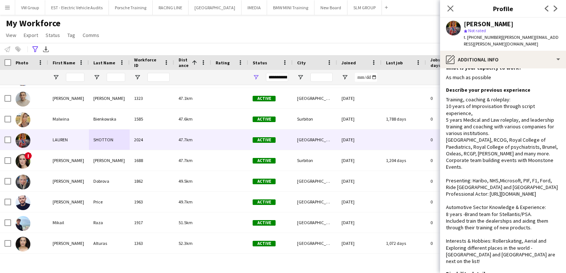
drag, startPoint x: 445, startPoint y: 88, endPoint x: 418, endPoint y: 33, distance: 61.3
click at [418, 33] on div "My Workforce View Views Default view New view Update view Delete view Edit name…" at bounding box center [283, 30] width 566 height 25
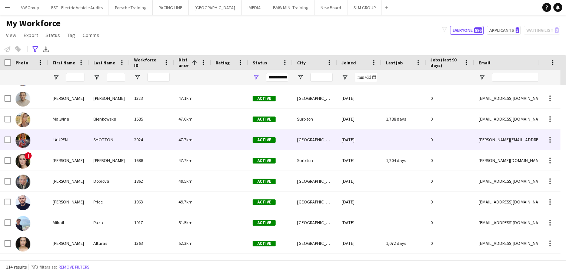
click at [112, 142] on div "SHOTTON" at bounding box center [109, 140] width 41 height 20
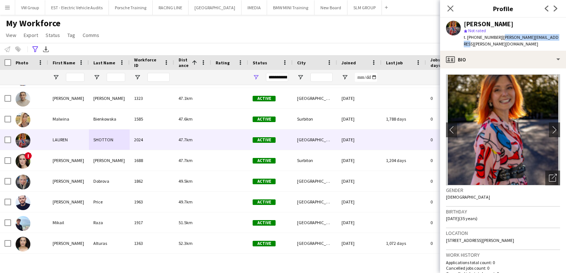
drag, startPoint x: 551, startPoint y: 37, endPoint x: 498, endPoint y: 36, distance: 53.0
click at [498, 36] on div "[PERSON_NAME] star Not rated t. [PHONE_NUMBER] | [PERSON_NAME][EMAIL_ADDRESS][P…" at bounding box center [503, 34] width 126 height 33
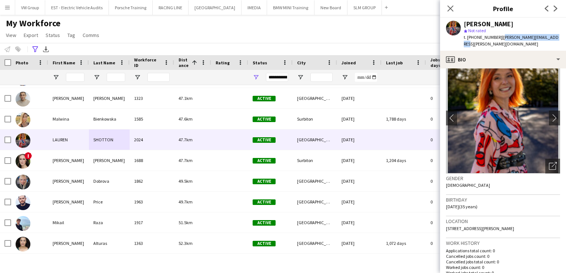
scroll to position [0, 0]
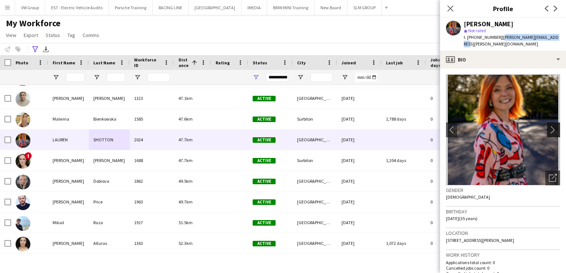
click at [549, 126] on app-icon "chevron-right" at bounding box center [554, 130] width 11 height 8
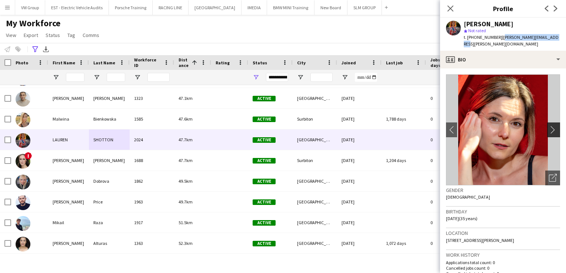
click at [549, 126] on app-icon "chevron-right" at bounding box center [554, 130] width 11 height 8
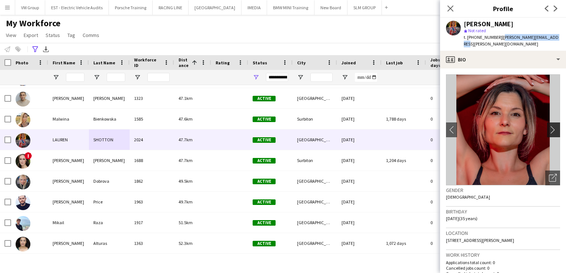
click at [549, 126] on app-icon "chevron-right" at bounding box center [554, 130] width 11 height 8
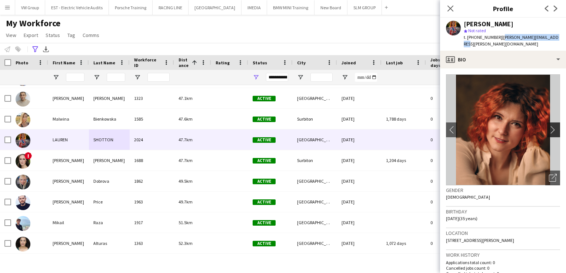
click at [549, 126] on app-icon "chevron-right" at bounding box center [554, 130] width 11 height 8
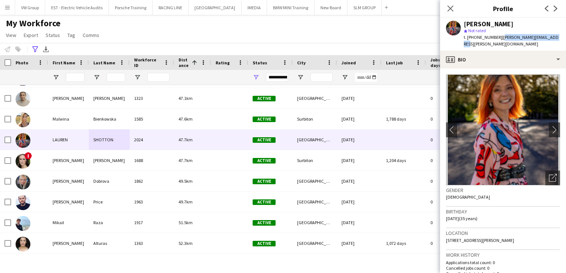
copy span "[PERSON_NAME][EMAIL_ADDRESS][PERSON_NAME][DOMAIN_NAME]"
click at [449, 7] on icon "Close pop-in" at bounding box center [450, 8] width 7 height 7
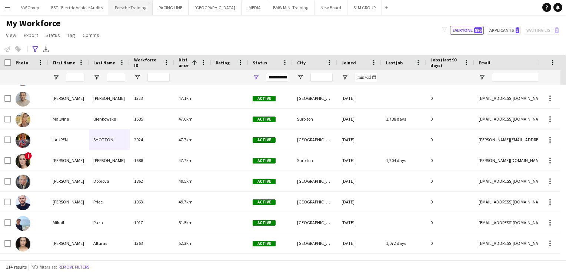
click at [126, 7] on button "Porsche Training Close" at bounding box center [131, 7] width 44 height 14
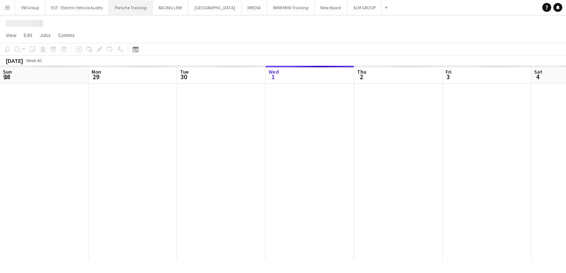
scroll to position [0, 177]
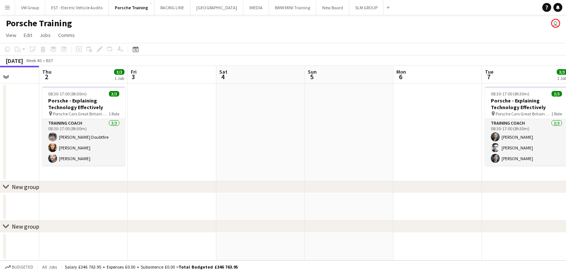
drag, startPoint x: 452, startPoint y: 139, endPoint x: 315, endPoint y: 178, distance: 142.3
click at [315, 170] on app-calendar-viewport "Sun 28 Mon 29 Tue 30 3/3 1 Job Wed 1 Thu 2 3/3 1 Job Fri 3 Sat 4 Sun 5 Mon 6 Tu…" at bounding box center [283, 163] width 566 height 195
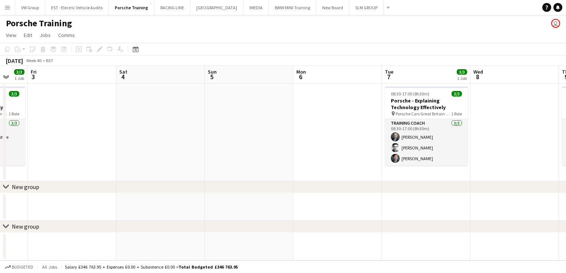
scroll to position [0, 248]
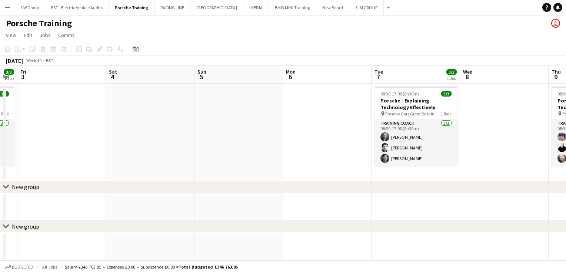
drag, startPoint x: 510, startPoint y: 201, endPoint x: 374, endPoint y: 220, distance: 137.0
click at [373, 223] on div "chevron-right New group chevron-right New group Tue 30 3/3 1 Job Wed 1 Thu 2 3/…" at bounding box center [283, 163] width 566 height 195
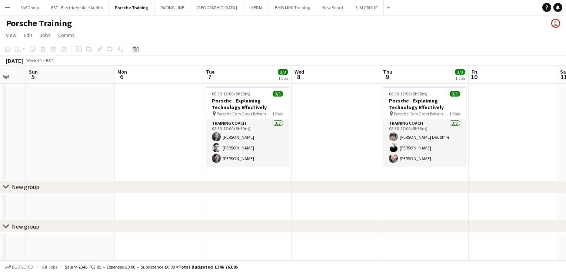
scroll to position [0, 266]
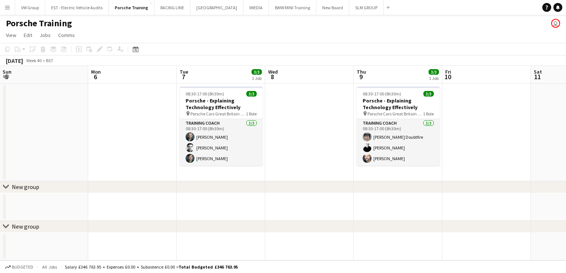
drag, startPoint x: 533, startPoint y: 201, endPoint x: 335, endPoint y: 232, distance: 199.9
click at [335, 232] on div "chevron-right New group chevron-right New group Thu 2 3/3 1 Job Fri 3 Sat 4 Sun…" at bounding box center [283, 163] width 566 height 195
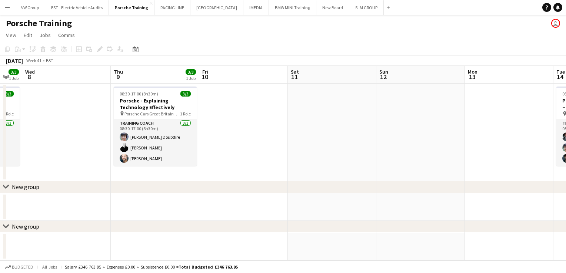
drag, startPoint x: 500, startPoint y: 200, endPoint x: 256, endPoint y: 255, distance: 249.3
click at [256, 256] on app-calendar-viewport "Sat 4 Sun 5 Mon 6 Tue 7 3/3 1 Job Wed 8 Thu 9 3/3 1 Job Fri 10 Sat 11 Sun 12 Mo…" at bounding box center [283, 163] width 566 height 195
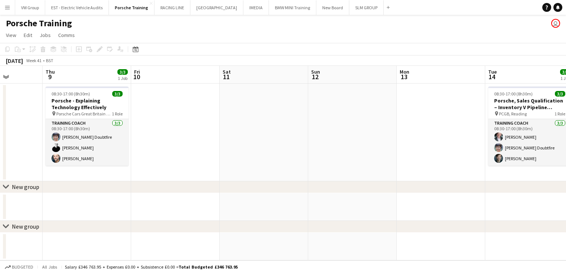
drag, startPoint x: 482, startPoint y: 213, endPoint x: 237, endPoint y: 245, distance: 247.4
click at [237, 245] on app-calendar-viewport "Mon 6 Tue 7 3/3 1 Job Wed 8 Thu 9 3/3 1 Job Fri 10 Sat 11 Sun 12 Mon 13 Tue 14 …" at bounding box center [283, 163] width 566 height 195
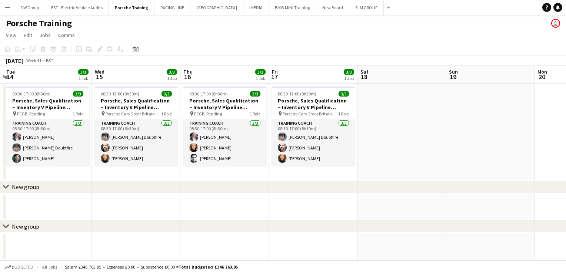
scroll to position [0, 249]
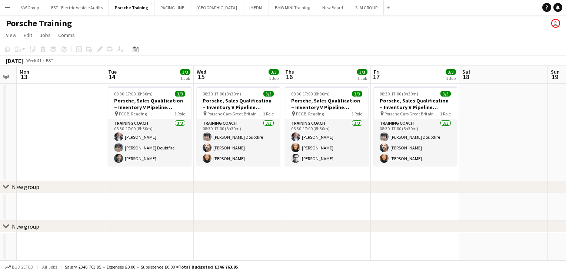
drag, startPoint x: 537, startPoint y: 203, endPoint x: 281, endPoint y: 226, distance: 257.4
click at [281, 226] on div "chevron-right New group chevron-right New group Fri 10 Sat 11 Sun 12 Mon 13 Tue…" at bounding box center [283, 163] width 566 height 195
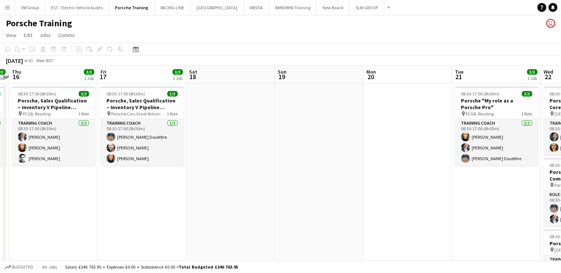
drag, startPoint x: 505, startPoint y: 213, endPoint x: 232, endPoint y: 256, distance: 276.8
click at [232, 256] on app-calendar-viewport "Sun 12 Mon 13 Tue 14 3/3 1 Job Wed 15 3/3 1 Job Thu 16 3/3 1 Job Fri 17 3/3 1 J…" at bounding box center [280, 224] width 561 height 317
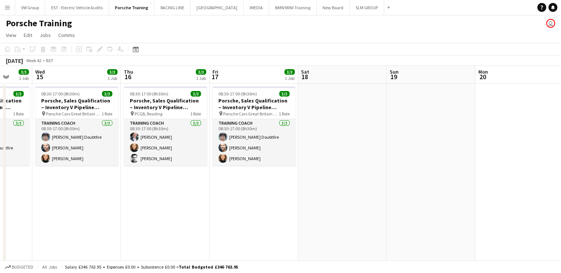
scroll to position [0, 314]
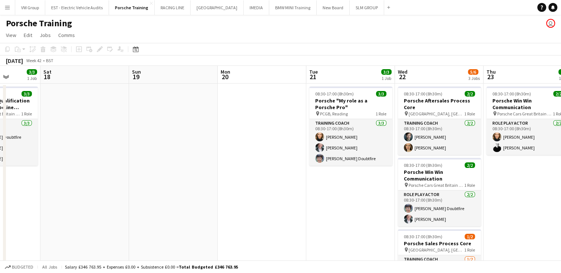
drag, startPoint x: 448, startPoint y: 246, endPoint x: 166, endPoint y: 292, distance: 286.0
click at [166, 273] on html "Menu Boards Boards Boards All jobs Status Workforce Workforce My Workforce Recr…" at bounding box center [280, 198] width 561 height 396
click at [332, 215] on app-date-cell "08:30-17:00 (8h30m) 3/3 Porsche "My role as a Porsche Pro" pin PCGB, Reading 1 …" at bounding box center [350, 199] width 89 height 231
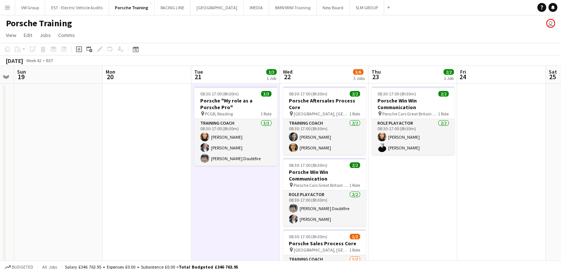
drag, startPoint x: 332, startPoint y: 215, endPoint x: 213, endPoint y: 230, distance: 119.6
click at [216, 229] on app-calendar-viewport "Thu 16 3/3 1 Job Fri 17 3/3 1 Job Sat 18 Sun 19 Mon 20 Tue 21 3/3 1 Job Wed 22 …" at bounding box center [280, 224] width 561 height 317
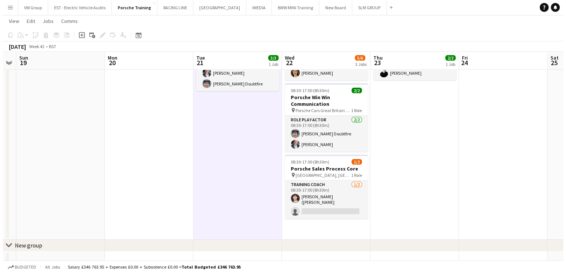
scroll to position [0, 0]
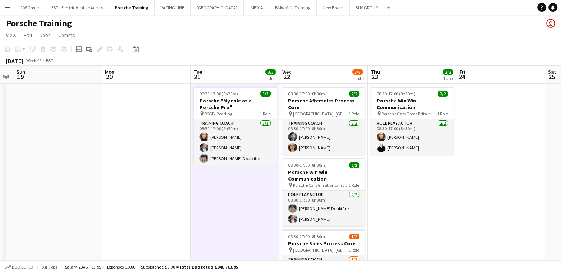
click at [7, 8] on app-icon "Menu" at bounding box center [7, 7] width 6 height 6
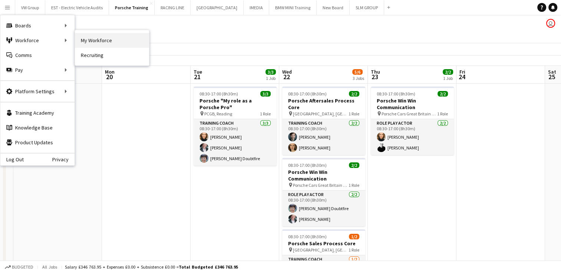
click at [87, 39] on link "My Workforce" at bounding box center [112, 40] width 74 height 15
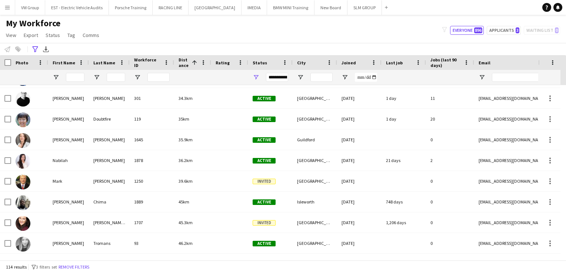
scroll to position [180, 0]
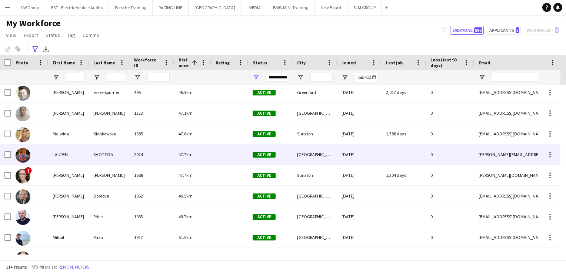
click at [306, 157] on div "[GEOGRAPHIC_DATA]" at bounding box center [315, 155] width 44 height 20
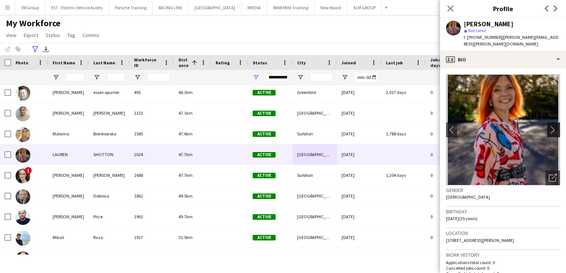
click at [549, 126] on app-icon "chevron-right" at bounding box center [554, 130] width 11 height 8
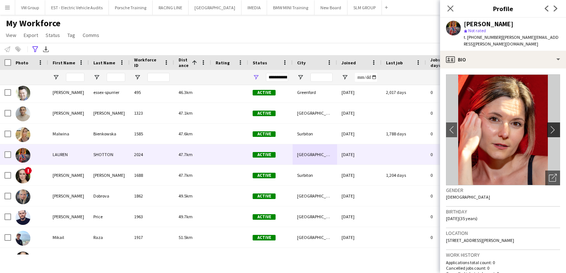
click at [549, 126] on app-icon "chevron-right" at bounding box center [554, 130] width 11 height 8
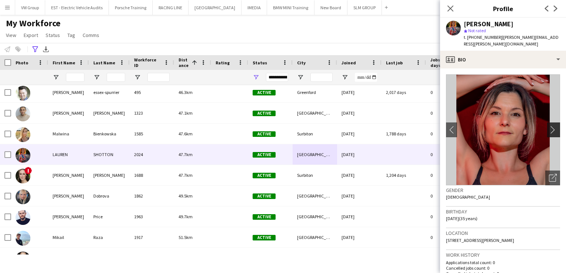
click at [549, 126] on app-icon "chevron-right" at bounding box center [554, 130] width 11 height 8
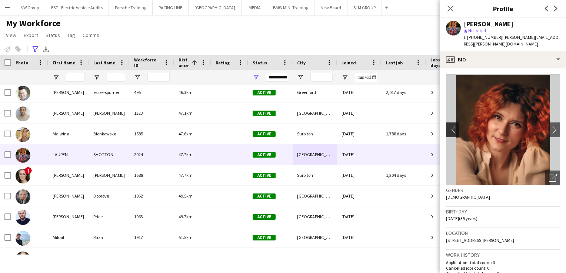
click at [454, 126] on app-icon "chevron-left" at bounding box center [451, 130] width 11 height 8
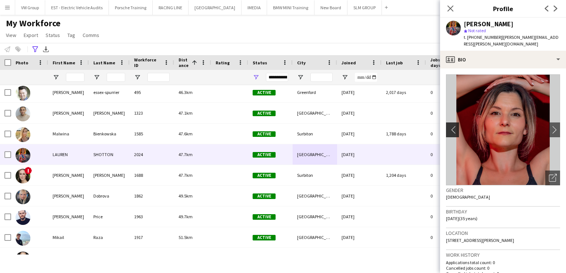
click at [454, 126] on app-icon "chevron-left" at bounding box center [451, 130] width 11 height 8
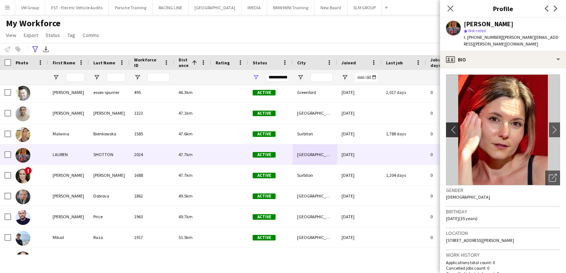
click at [454, 126] on app-icon "chevron-left" at bounding box center [451, 130] width 11 height 8
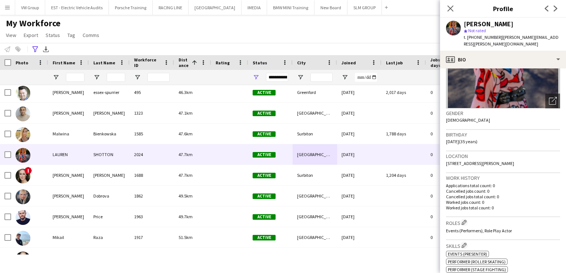
scroll to position [469, 0]
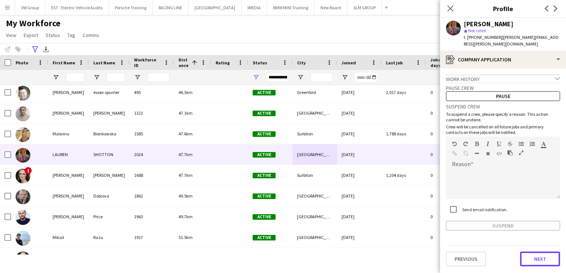
click at [539, 257] on button "Next" at bounding box center [540, 259] width 40 height 15
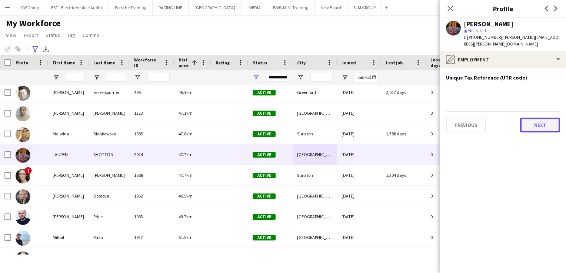
click at [534, 119] on button "Next" at bounding box center [540, 125] width 40 height 15
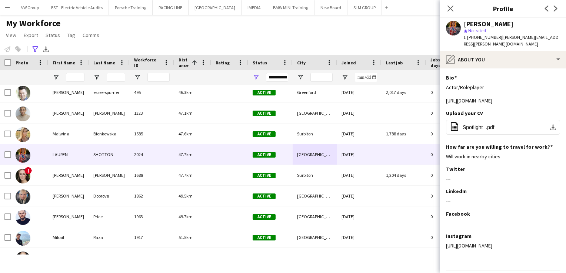
scroll to position [23, 0]
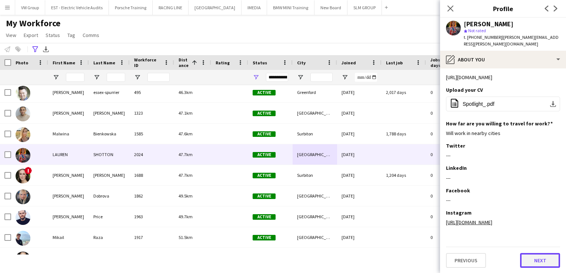
click at [540, 264] on button "Next" at bounding box center [540, 260] width 40 height 15
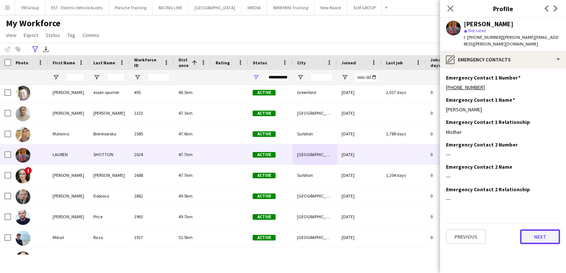
click at [543, 232] on button "Next" at bounding box center [540, 237] width 40 height 15
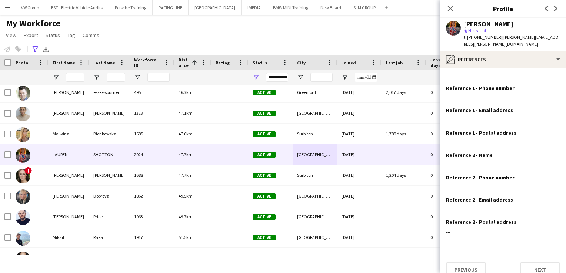
scroll to position [14, 0]
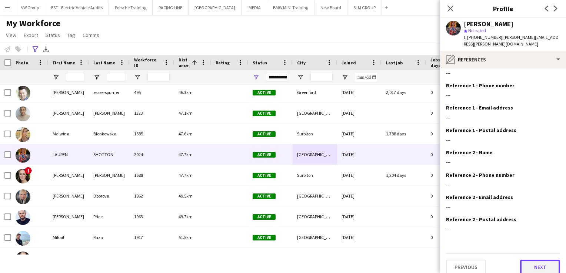
click at [536, 261] on button "Next" at bounding box center [540, 267] width 40 height 15
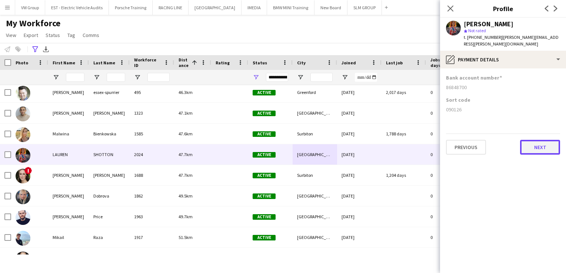
click at [541, 140] on button "Next" at bounding box center [540, 147] width 40 height 15
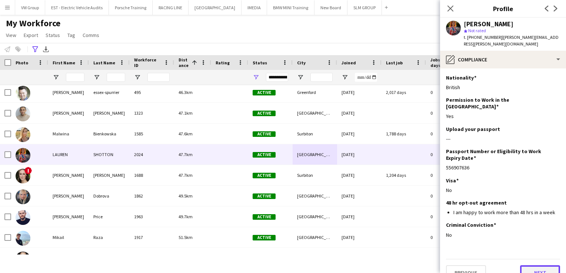
click at [537, 266] on button "Next" at bounding box center [540, 273] width 40 height 15
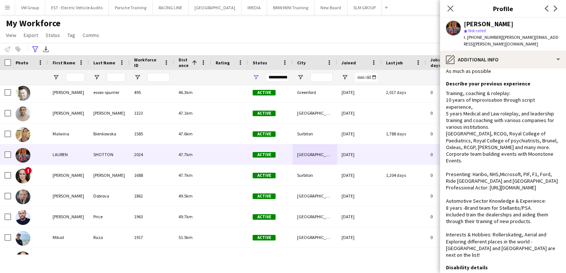
scroll to position [46, 0]
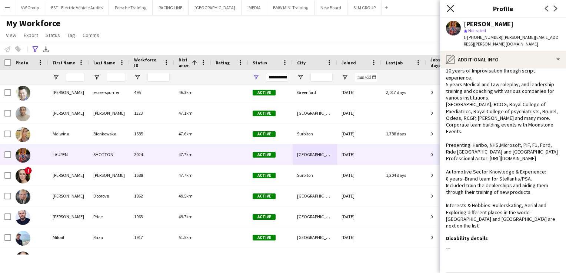
click at [450, 9] on icon at bounding box center [450, 8] width 7 height 7
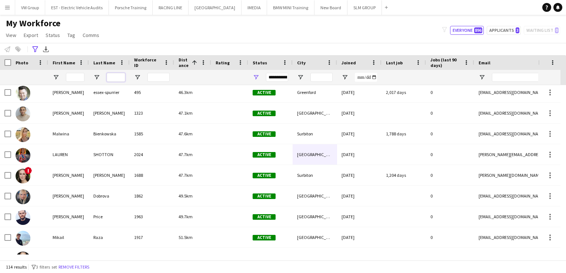
click at [111, 77] on input "Last Name Filter Input" at bounding box center [116, 77] width 19 height 9
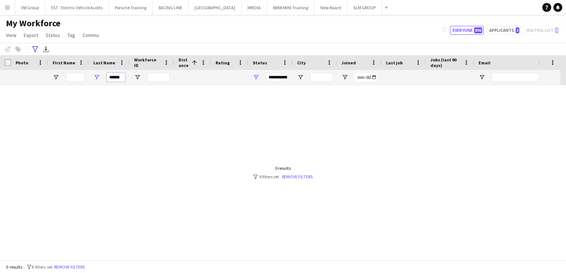
scroll to position [0, 0]
click at [121, 77] on input "******" at bounding box center [116, 77] width 19 height 9
type input "*"
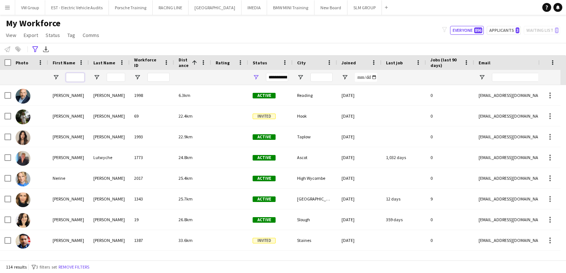
click at [76, 78] on input "First Name Filter Input" at bounding box center [75, 77] width 19 height 9
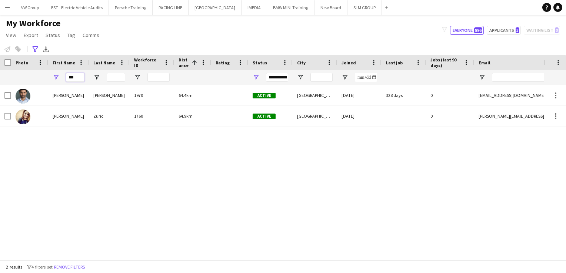
type input "***"
click at [116, 76] on input "Last Name Filter Input" at bounding box center [116, 77] width 19 height 9
type input "*"
click at [109, 77] on input "*" at bounding box center [116, 77] width 19 height 9
drag, startPoint x: 109, startPoint y: 77, endPoint x: 178, endPoint y: 75, distance: 69.0
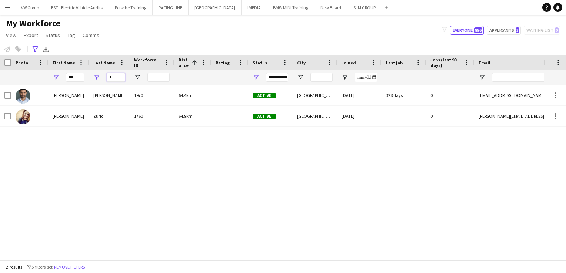
click at [178, 76] on div "*** *" at bounding box center [420, 77] width 840 height 15
click at [80, 78] on input "***" at bounding box center [75, 77] width 19 height 9
click at [78, 79] on input "***" at bounding box center [75, 77] width 19 height 9
type input "*"
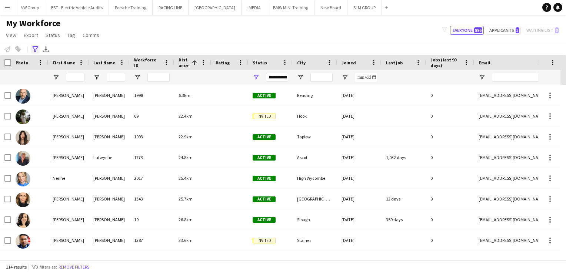
click at [34, 49] on icon at bounding box center [35, 49] width 6 height 6
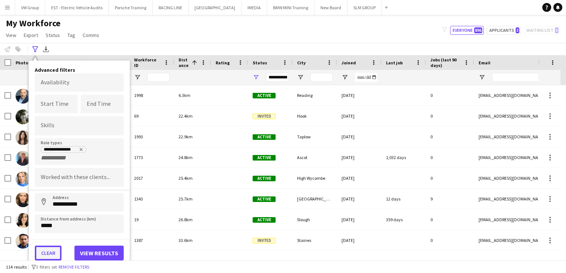
click at [51, 252] on button "Clear" at bounding box center [48, 253] width 27 height 15
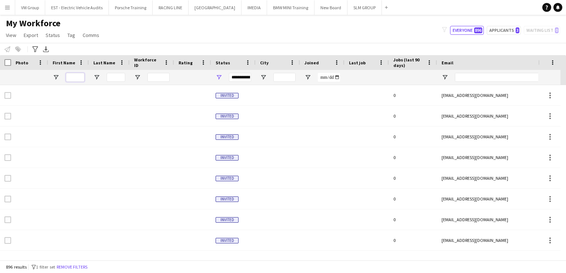
click at [75, 76] on input "First Name Filter Input" at bounding box center [75, 77] width 19 height 9
type input "***"
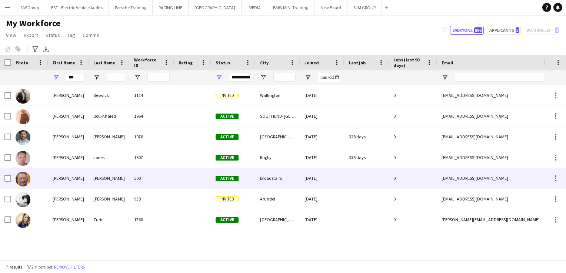
click at [95, 182] on div "[PERSON_NAME]" at bounding box center [109, 178] width 41 height 20
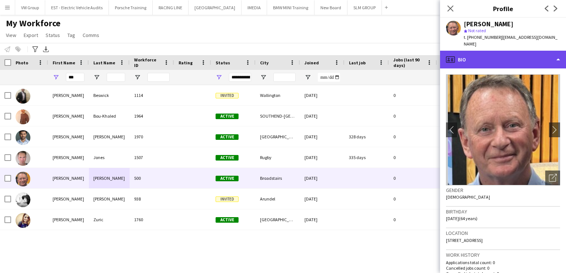
click at [559, 53] on div "profile Bio" at bounding box center [503, 60] width 126 height 18
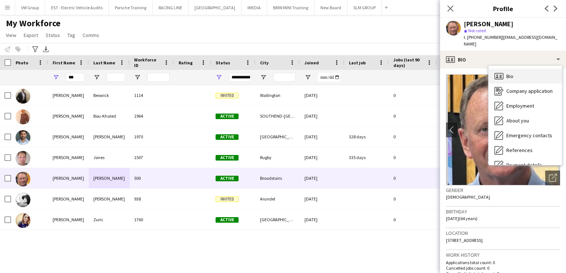
click at [528, 71] on div "Bio Bio" at bounding box center [525, 76] width 73 height 15
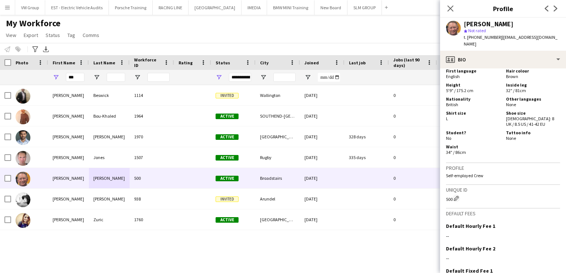
scroll to position [461, 0]
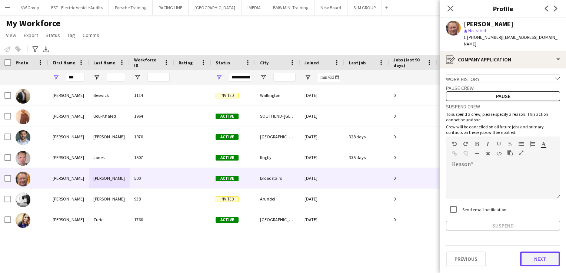
click at [542, 252] on button "Next" at bounding box center [540, 259] width 40 height 15
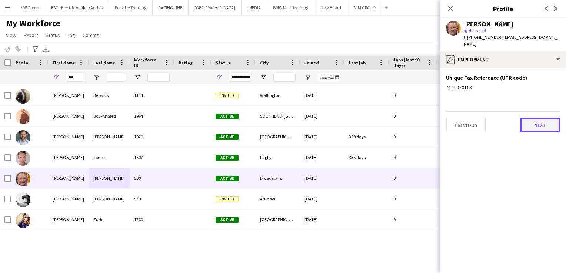
click at [532, 122] on button "Next" at bounding box center [540, 125] width 40 height 15
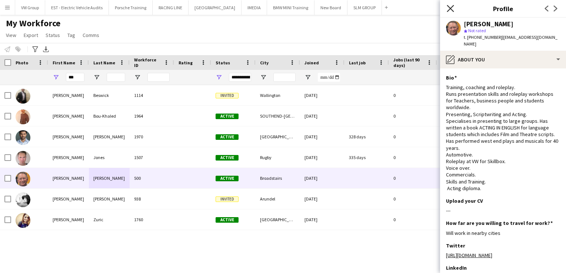
click at [452, 8] on icon "Close pop-in" at bounding box center [450, 8] width 7 height 7
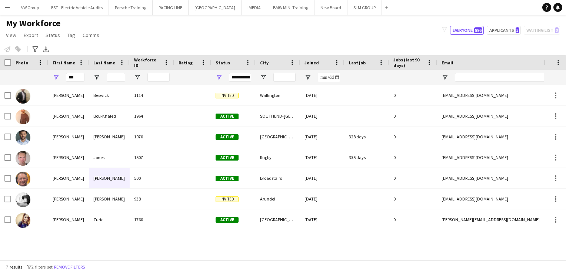
click at [6, 7] on app-icon "Menu" at bounding box center [7, 7] width 6 height 6
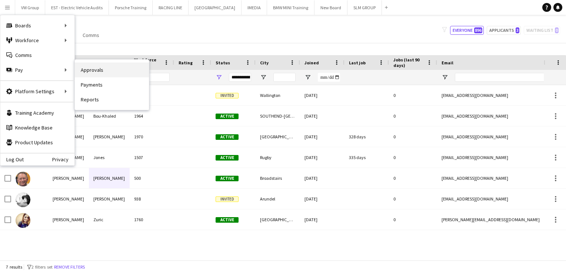
click at [86, 69] on link "Approvals" at bounding box center [112, 70] width 74 height 15
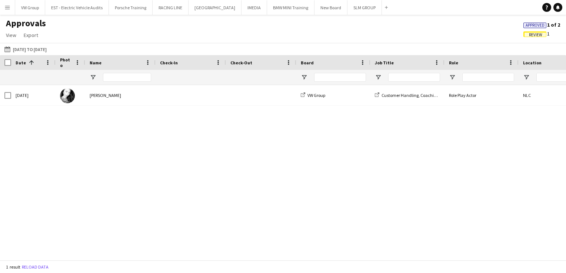
click at [540, 26] on span "Approved" at bounding box center [535, 25] width 19 height 5
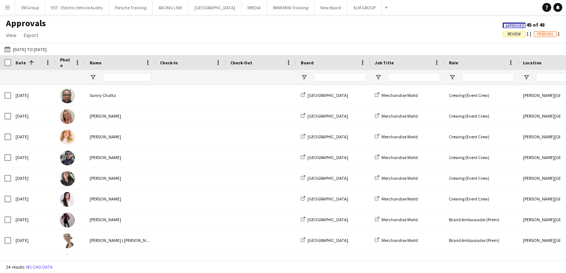
click at [543, 36] on span "Pending" at bounding box center [545, 34] width 16 height 5
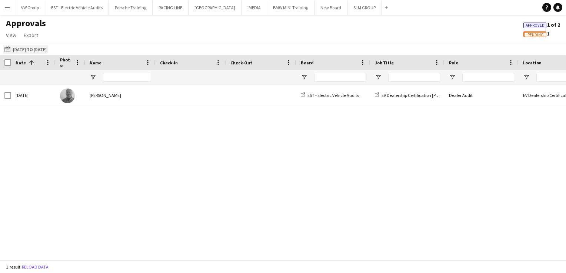
click at [48, 51] on button "[DATE] to [DATE] [DATE] to [DATE]" at bounding box center [25, 49] width 45 height 9
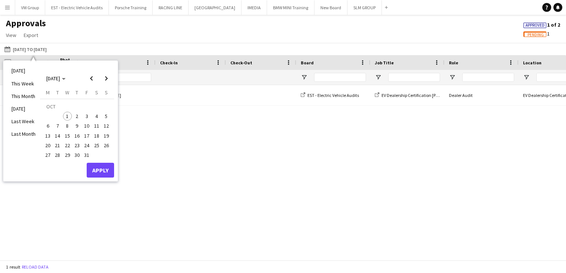
click at [67, 116] on span "1" at bounding box center [67, 116] width 9 height 9
click at [93, 76] on span "Previous month" at bounding box center [91, 78] width 15 height 15
click at [49, 115] on span "1" at bounding box center [47, 116] width 9 height 9
click at [98, 172] on button "Apply" at bounding box center [100, 170] width 27 height 15
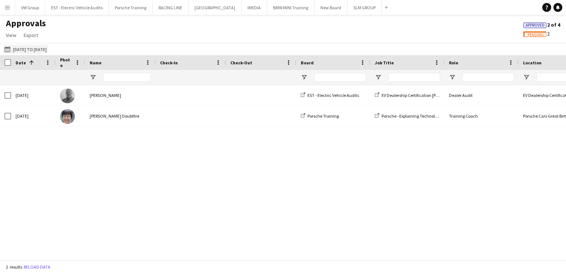
click at [48, 50] on button "[DATE] to [DATE] [DATE] to [DATE]" at bounding box center [25, 49] width 45 height 9
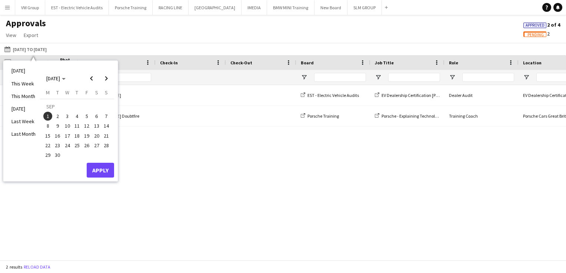
click at [49, 117] on span "1" at bounding box center [47, 116] width 9 height 9
click at [96, 166] on button "Apply" at bounding box center [100, 170] width 27 height 15
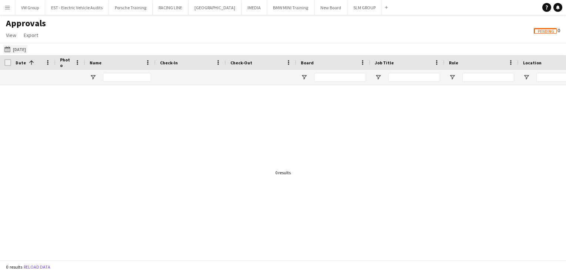
click at [27, 50] on button "[DATE] to [DATE] [DATE]" at bounding box center [15, 49] width 24 height 9
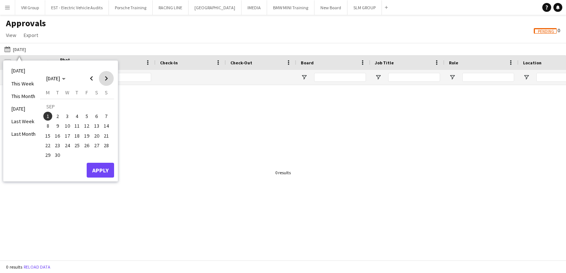
click at [107, 81] on span "Next month" at bounding box center [106, 78] width 15 height 15
click at [67, 117] on span "1" at bounding box center [67, 116] width 9 height 9
click at [100, 166] on button "Apply" at bounding box center [100, 170] width 27 height 15
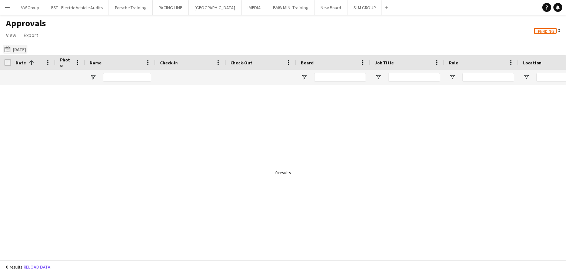
click at [14, 48] on button "[DATE] to [DATE] [DATE]" at bounding box center [15, 49] width 24 height 9
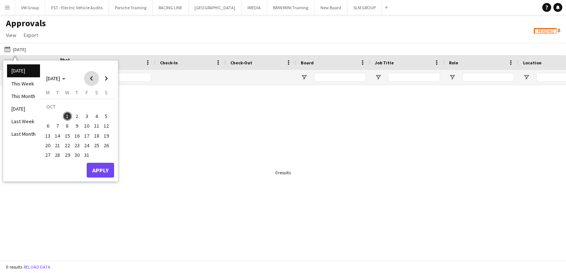
click at [90, 80] on span "Previous month" at bounding box center [91, 78] width 15 height 15
click at [46, 117] on span "1" at bounding box center [47, 116] width 9 height 9
click at [59, 156] on span "30" at bounding box center [57, 155] width 9 height 9
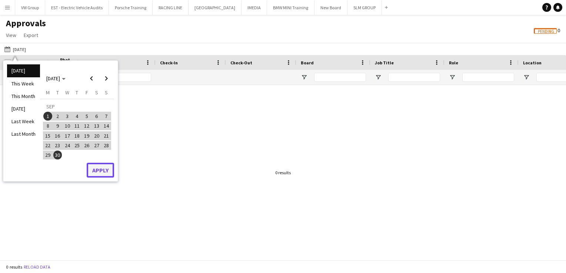
click at [94, 172] on button "Apply" at bounding box center [100, 170] width 27 height 15
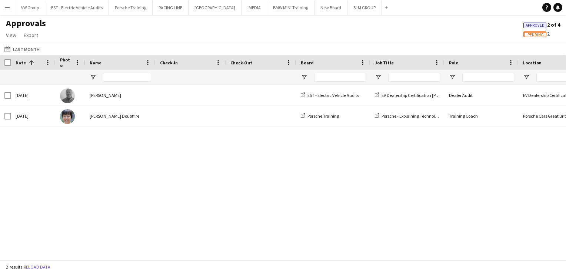
click at [530, 33] on span "Pending" at bounding box center [536, 35] width 16 height 5
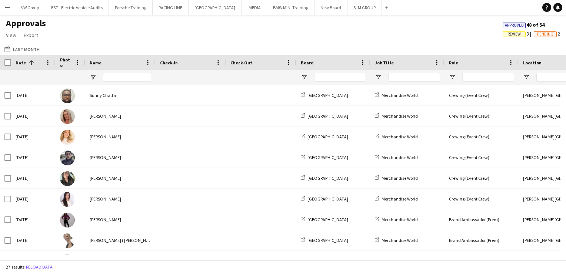
click at [519, 35] on span "Review" at bounding box center [514, 34] width 23 height 6
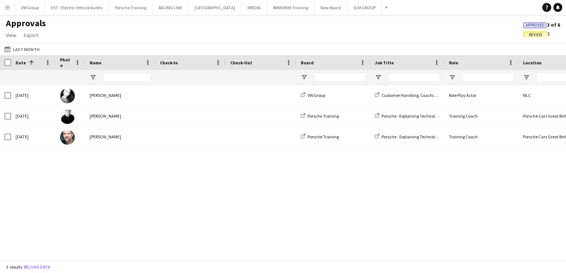
click at [404, 209] on div "[DATE] [PERSON_NAME] VW Group Customer Handling, Coaching & Mentoring Course Co…" at bounding box center [283, 170] width 566 height 170
click at [6, 8] on app-icon "Menu" at bounding box center [7, 7] width 6 height 6
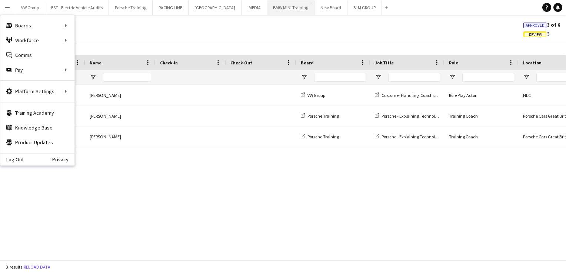
click at [272, 7] on button "BMW MINI Training Close" at bounding box center [290, 7] width 47 height 14
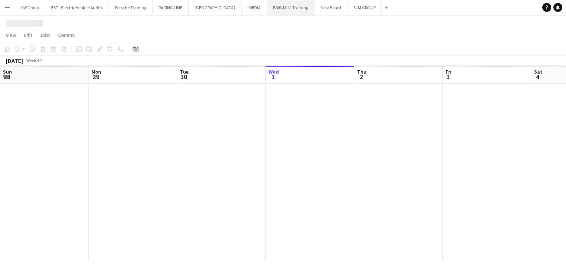
scroll to position [0, 177]
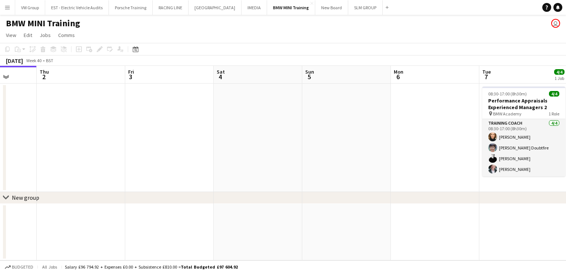
drag, startPoint x: 398, startPoint y: 116, endPoint x: 252, endPoint y: 129, distance: 146.9
click at [252, 129] on app-calendar-viewport "Sun 28 Mon 29 Tue 30 Wed 1 Thu 2 Fri 3 Sat 4 Sun 5 Mon 6 Tue 7 4/4 1 Job Wed 8 …" at bounding box center [283, 163] width 566 height 195
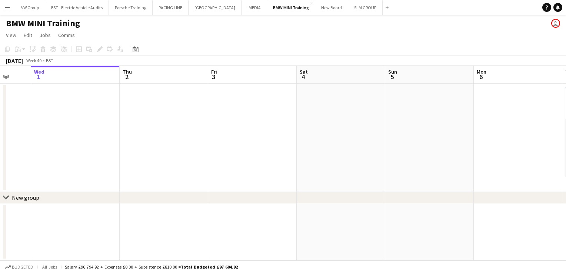
drag, startPoint x: 310, startPoint y: 142, endPoint x: 224, endPoint y: 151, distance: 86.4
click at [223, 150] on app-calendar-viewport "Sun 28 Mon 29 Tue 30 Wed 1 Thu 2 Fri 3 Sat 4 Sun 5 Mon 6 Tue 7 4/4 1 Job Wed 8 …" at bounding box center [283, 163] width 566 height 195
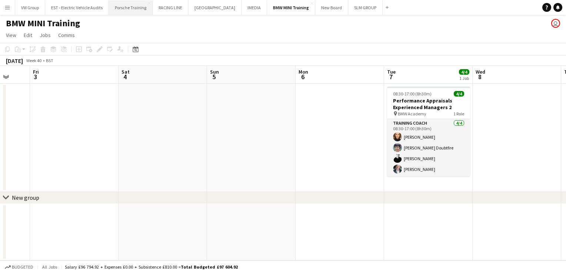
click at [139, 11] on button "Porsche Training Close" at bounding box center [131, 7] width 44 height 14
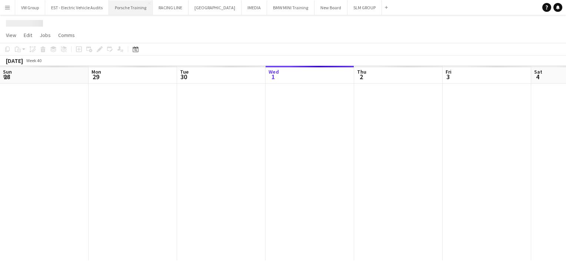
scroll to position [0, 177]
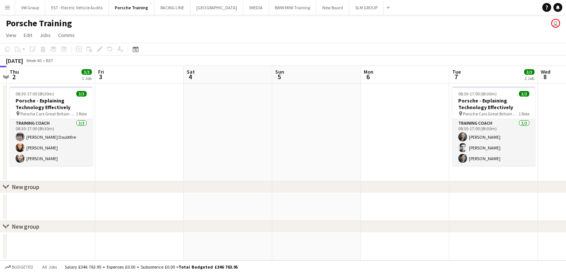
drag, startPoint x: 231, startPoint y: 167, endPoint x: 200, endPoint y: 170, distance: 31.2
click at [200, 171] on app-calendar-viewport "Sun 28 Mon 29 Tue 30 3/3 1 Job Wed 1 Thu 2 3/3 1 Job Fri 3 Sat 4 Sun 5 Mon 6 Tu…" at bounding box center [283, 163] width 566 height 195
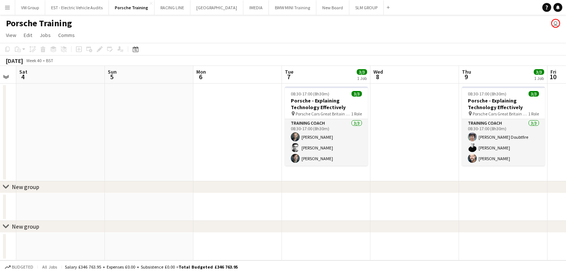
drag, startPoint x: 282, startPoint y: 171, endPoint x: 182, endPoint y: 182, distance: 100.6
click at [186, 181] on div "chevron-right New group chevron-right New group Tue 30 3/3 1 Job Wed 1 Thu 2 3/…" at bounding box center [283, 163] width 566 height 195
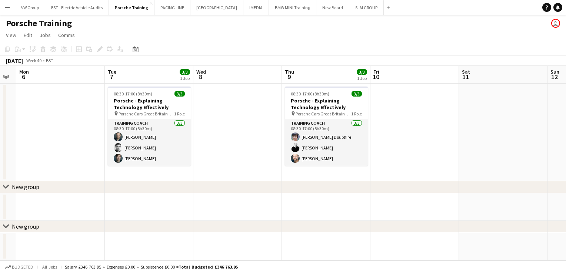
scroll to position [0, 193]
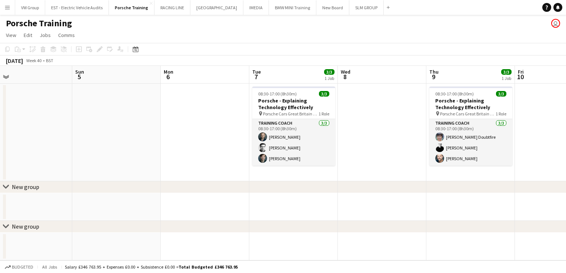
drag, startPoint x: 215, startPoint y: 184, endPoint x: 162, endPoint y: 186, distance: 52.7
click at [162, 186] on div "chevron-right New group" at bounding box center [283, 188] width 566 height 12
